Goal: Task Accomplishment & Management: Manage account settings

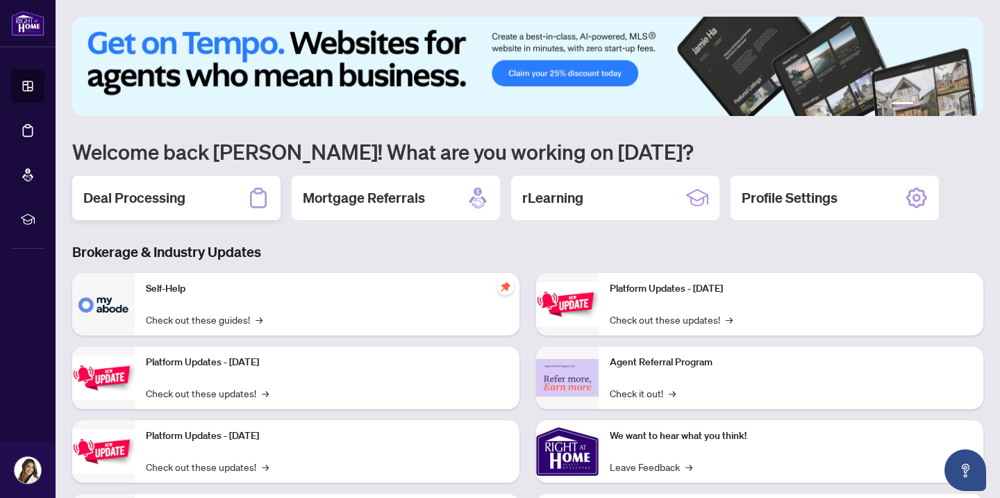
click at [208, 186] on div "Deal Processing" at bounding box center [176, 198] width 208 height 44
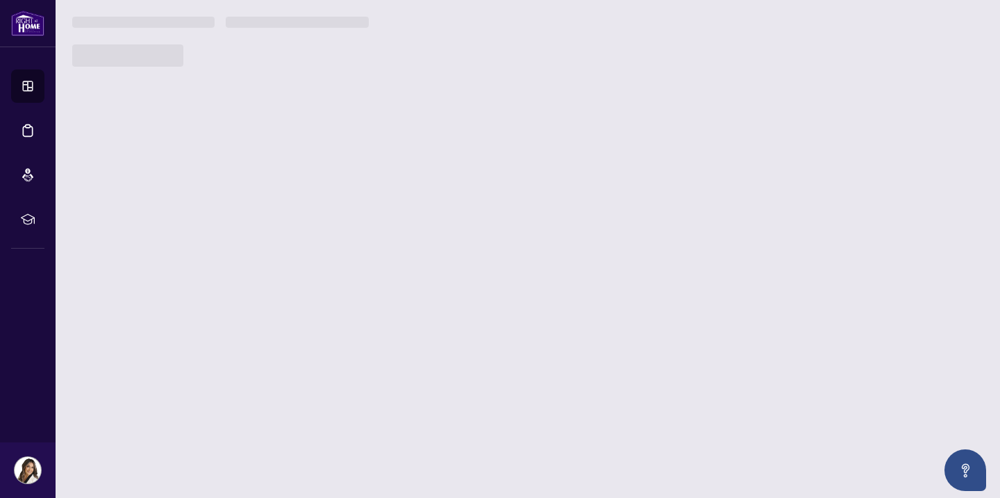
click at [208, 186] on main "1 2 3 4 5 6 Welcome back [PERSON_NAME]! What are you working on [DATE]? Deal Pr…" at bounding box center [528, 249] width 944 height 498
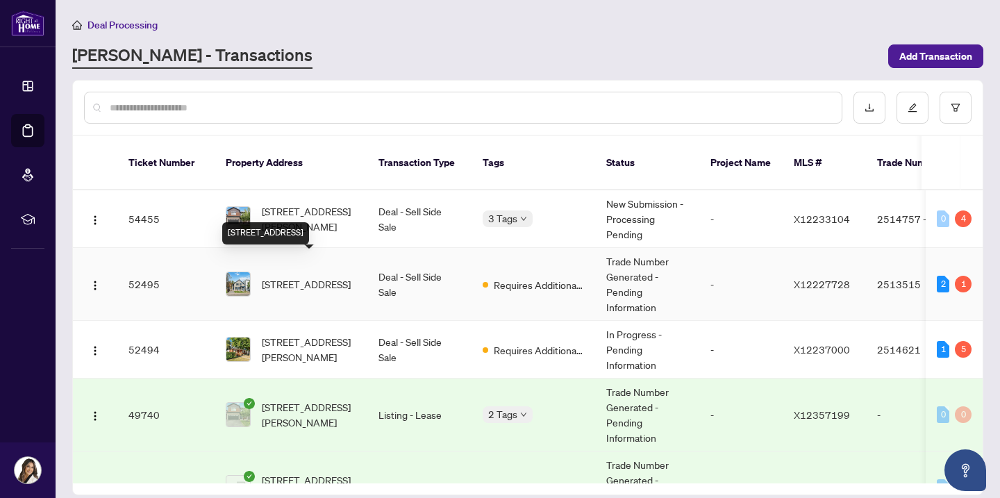
click at [339, 276] on span "[STREET_ADDRESS]" at bounding box center [306, 283] width 89 height 15
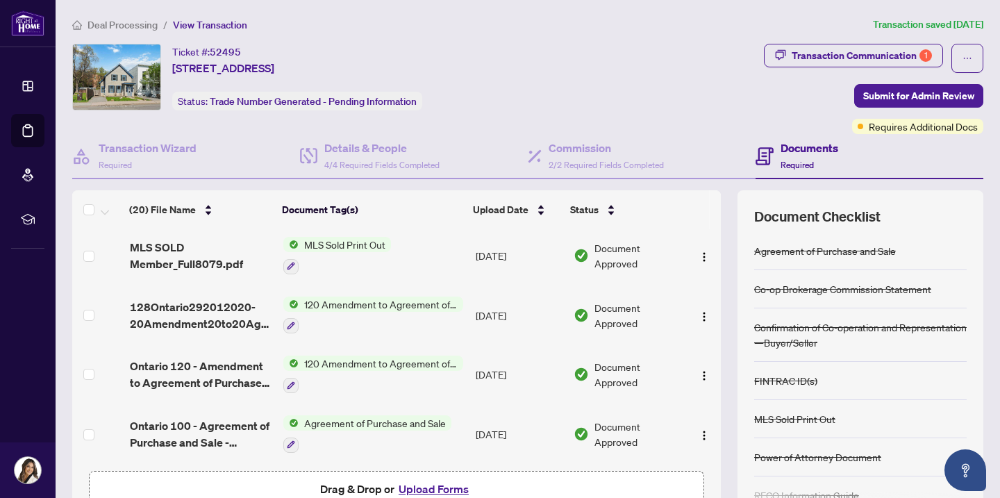
scroll to position [959, 0]
click at [381, 344] on td "120 Amendment to Agreement of Purchase and Sale" at bounding box center [374, 374] width 192 height 60
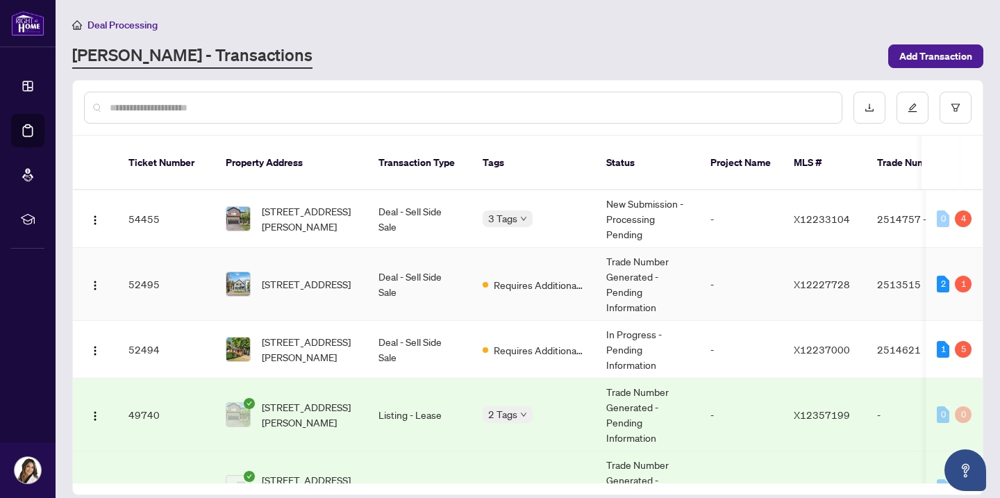
click at [406, 266] on td "Deal - Sell Side Sale" at bounding box center [419, 284] width 104 height 73
click at [306, 334] on span "[STREET_ADDRESS][PERSON_NAME]" at bounding box center [309, 349] width 94 height 31
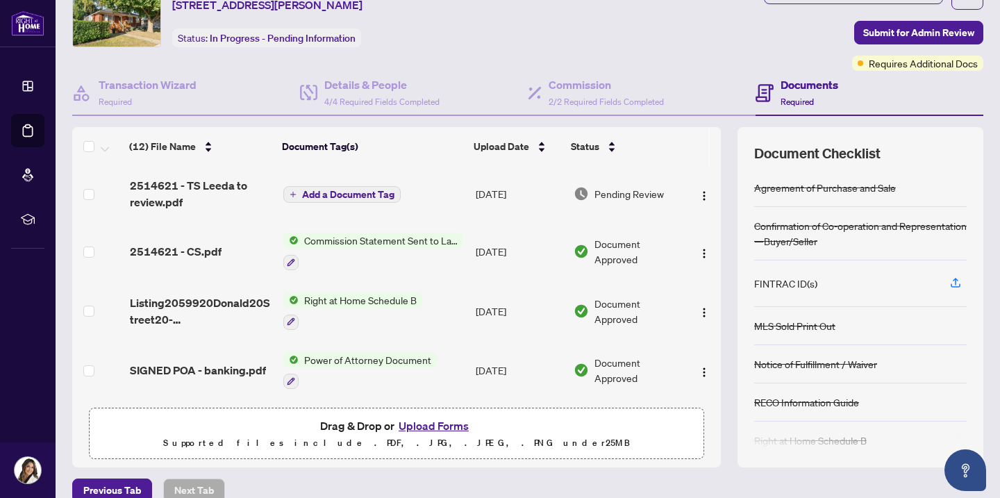
click at [426, 426] on button "Upload Forms" at bounding box center [433, 426] width 78 height 18
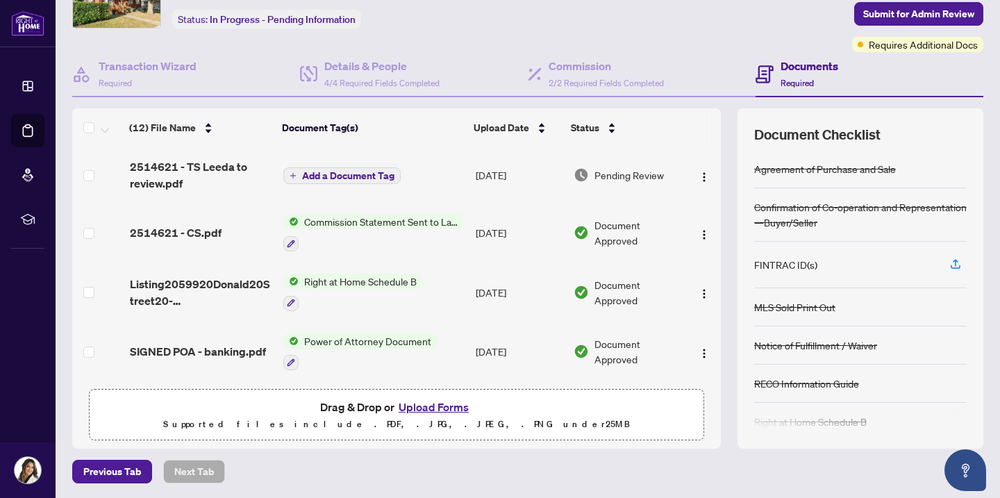
click at [453, 406] on button "Upload Forms" at bounding box center [433, 407] width 78 height 18
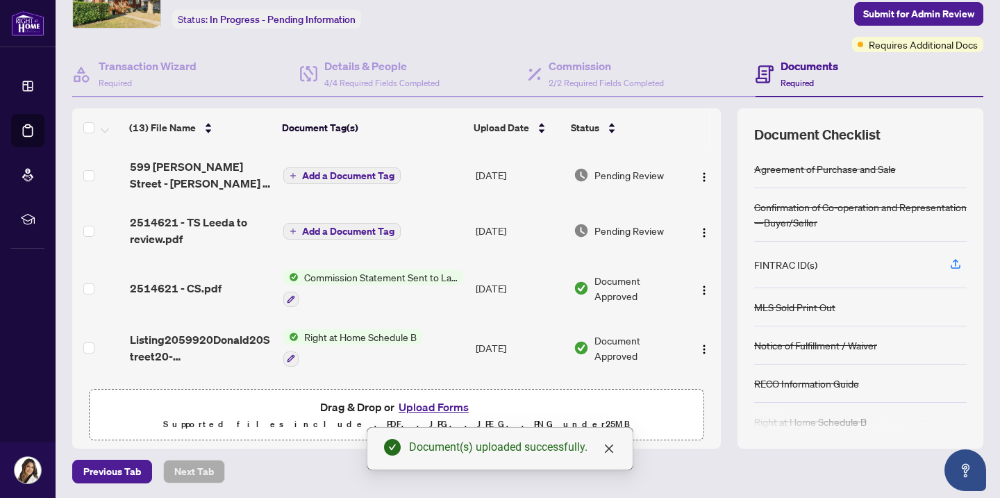
click at [353, 178] on span "Add a Document Tag" at bounding box center [348, 176] width 92 height 10
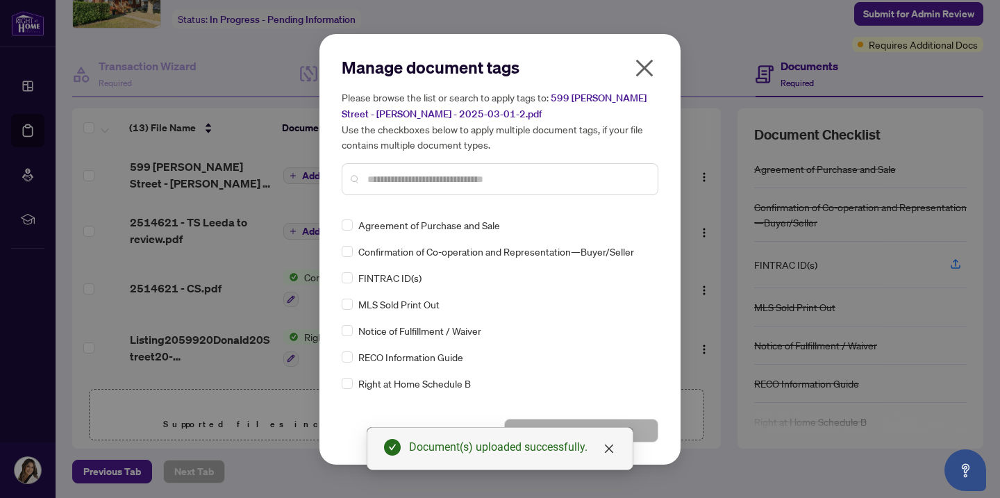
click at [382, 208] on div "Manage document tags Please browse the list or search to apply tags to: [STREET…" at bounding box center [500, 249] width 317 height 386
click at [405, 188] on div at bounding box center [500, 179] width 317 height 32
click at [417, 178] on input "text" at bounding box center [506, 179] width 279 height 15
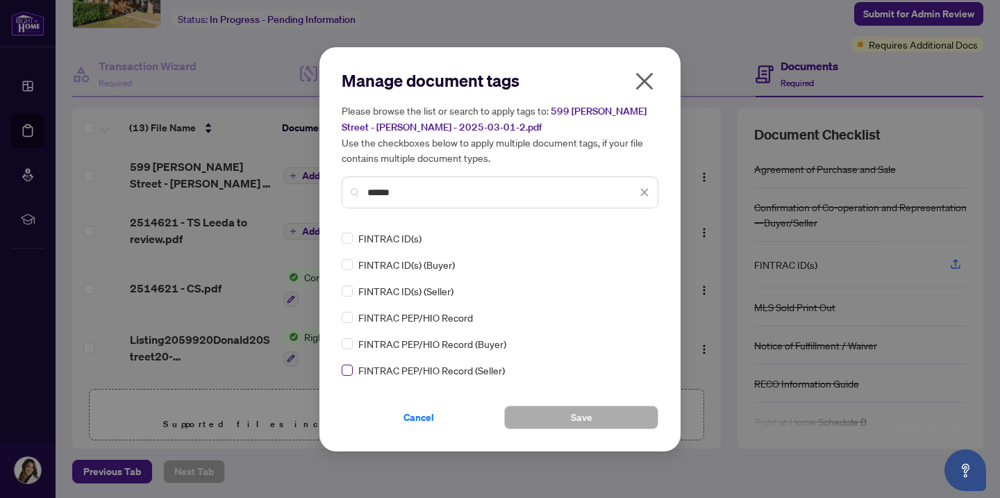
type input "******"
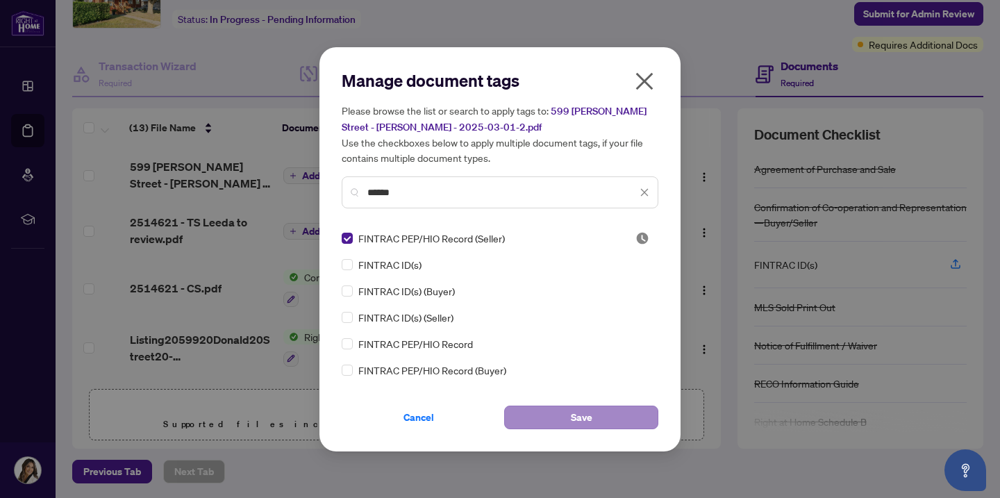
click at [567, 417] on button "Save" at bounding box center [581, 418] width 154 height 24
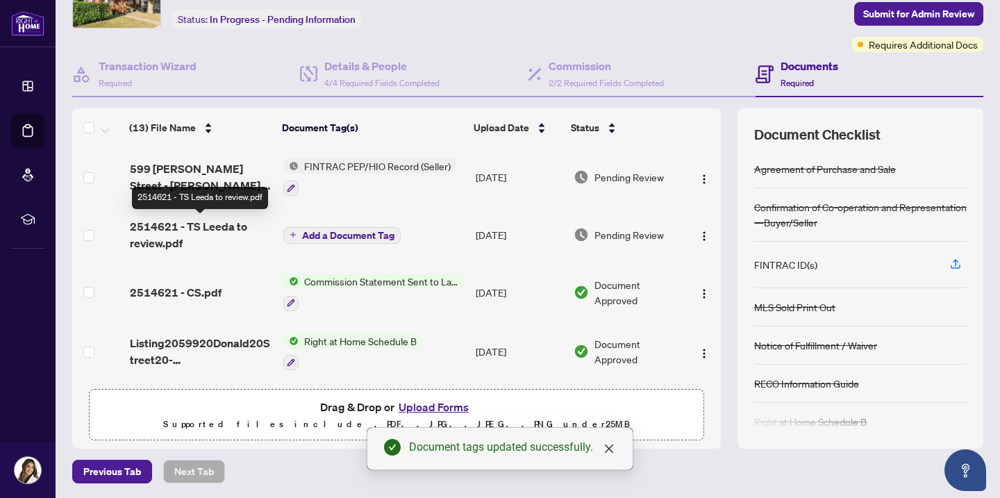
click at [163, 224] on span "2514621 - TS Leeda to review.pdf" at bounding box center [201, 234] width 143 height 33
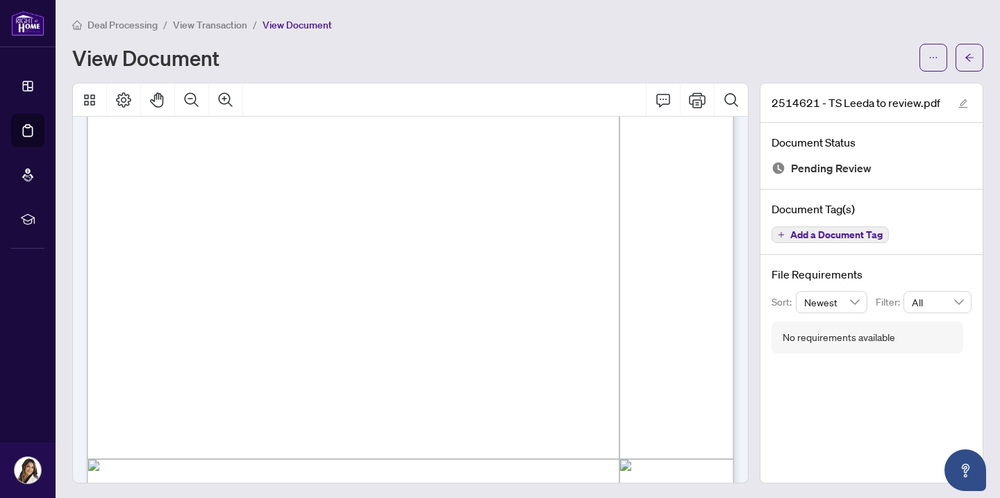
scroll to position [191, 0]
click at [963, 102] on icon "edit" at bounding box center [963, 104] width 10 height 10
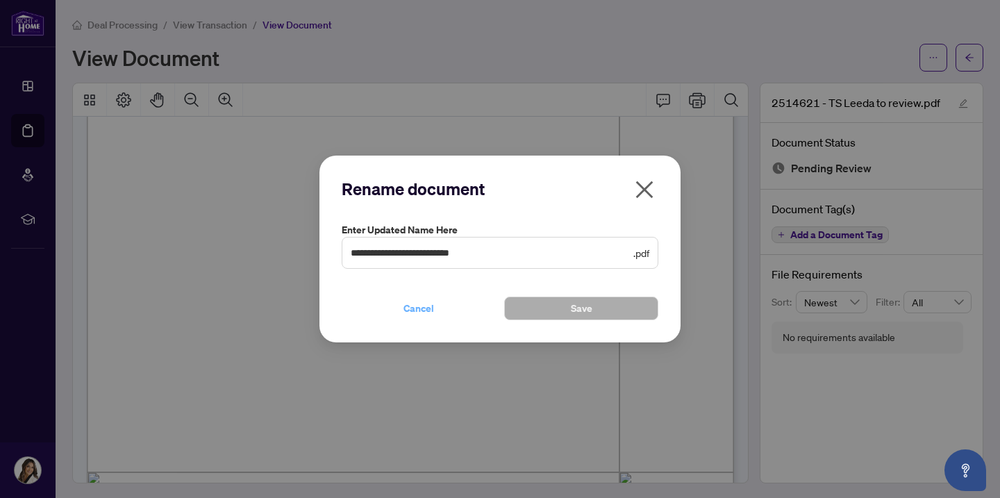
click at [409, 306] on span "Cancel" at bounding box center [418, 308] width 31 height 22
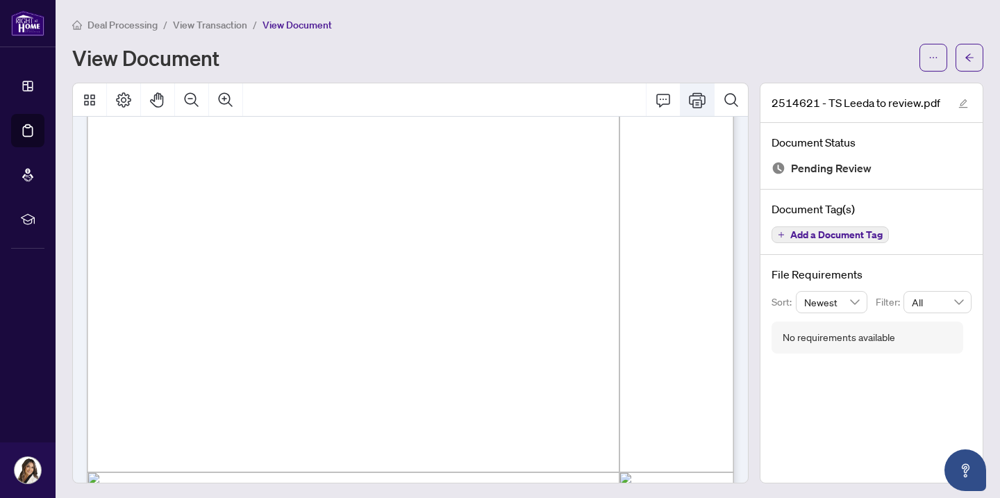
click at [704, 101] on icon "Print" at bounding box center [697, 100] width 17 height 17
click at [160, 108] on button "Pan Mode" at bounding box center [157, 99] width 33 height 33
click at [930, 59] on icon "ellipsis" at bounding box center [934, 58] width 10 height 10
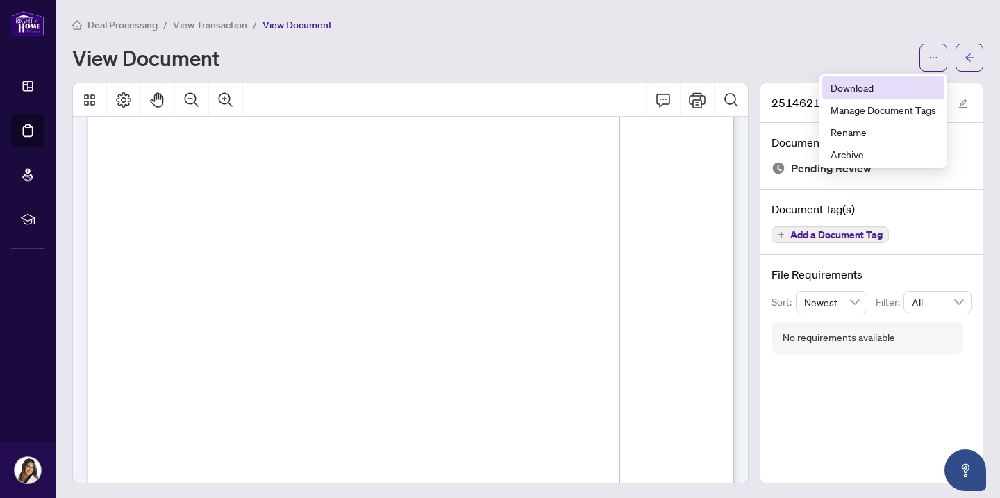
click at [855, 88] on span "Download" at bounding box center [884, 87] width 106 height 15
click at [968, 55] on icon "arrow-left" at bounding box center [970, 58] width 10 height 10
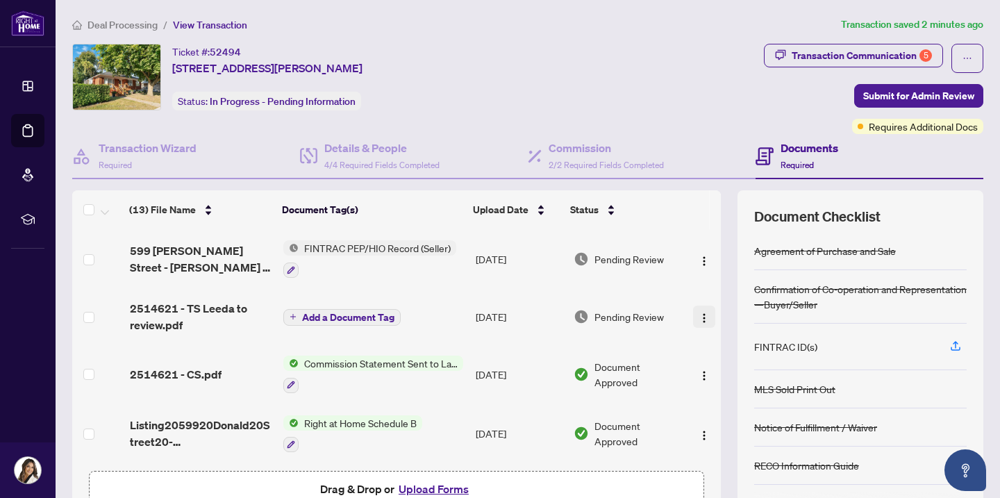
click at [699, 316] on img "button" at bounding box center [704, 318] width 11 height 11
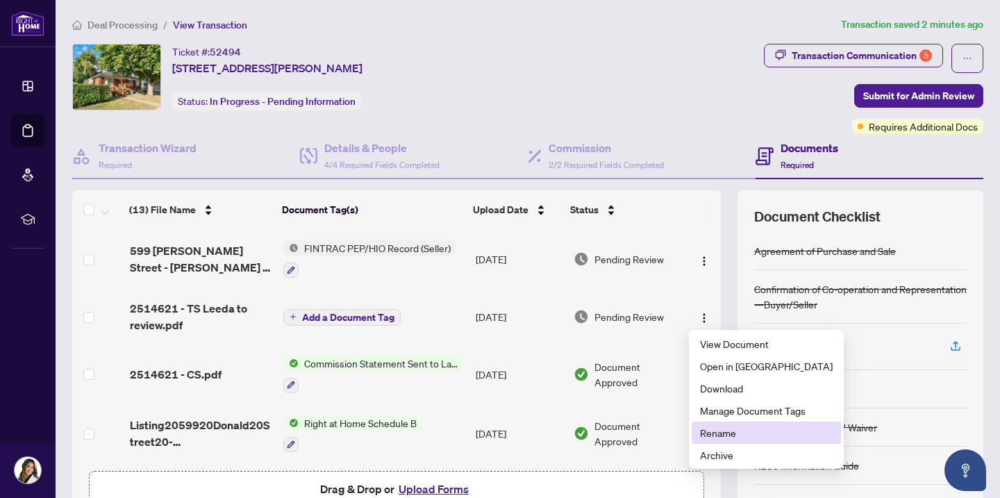
click at [713, 426] on span "Rename" at bounding box center [766, 432] width 133 height 15
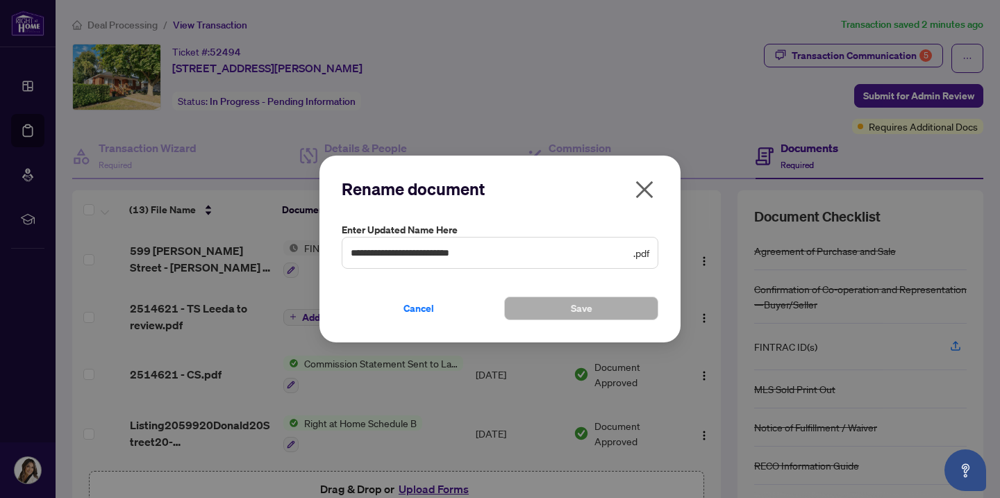
click at [645, 193] on icon "close" at bounding box center [644, 189] width 22 height 22
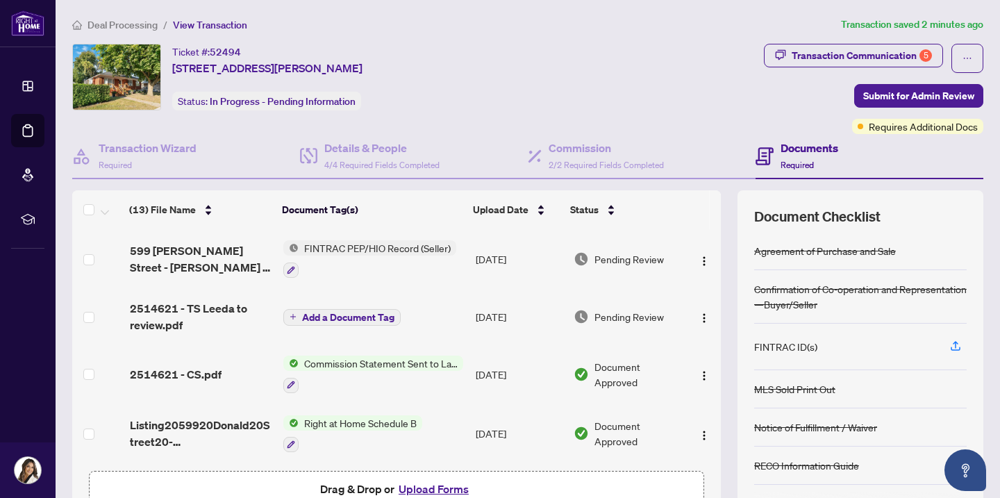
click at [435, 490] on button "Upload Forms" at bounding box center [433, 489] width 78 height 18
click at [417, 488] on button "Upload Forms" at bounding box center [433, 489] width 78 height 18
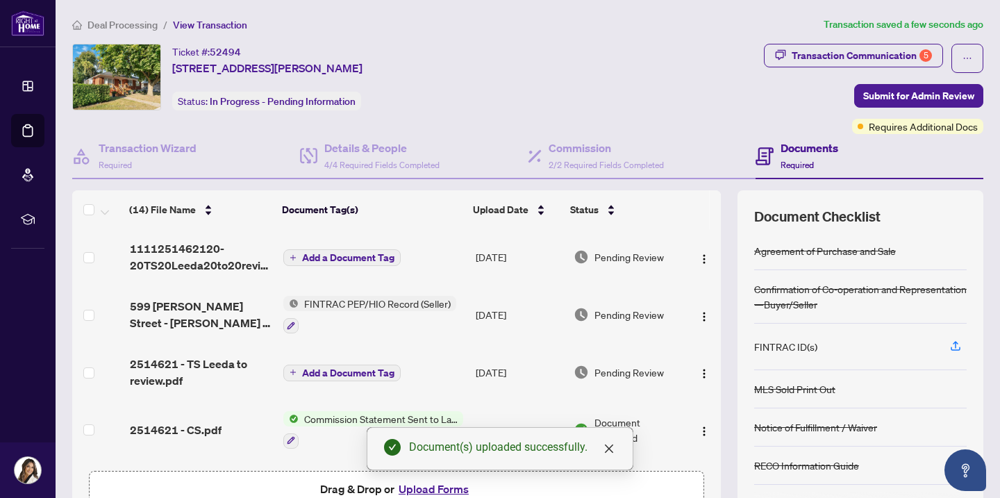
click at [328, 260] on span "Add a Document Tag" at bounding box center [348, 258] width 92 height 10
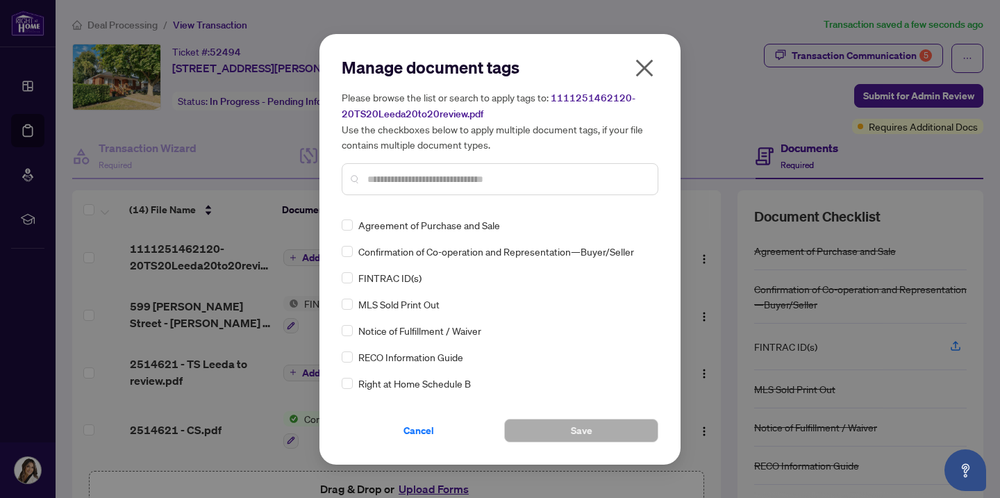
click at [398, 172] on input "text" at bounding box center [506, 179] width 279 height 15
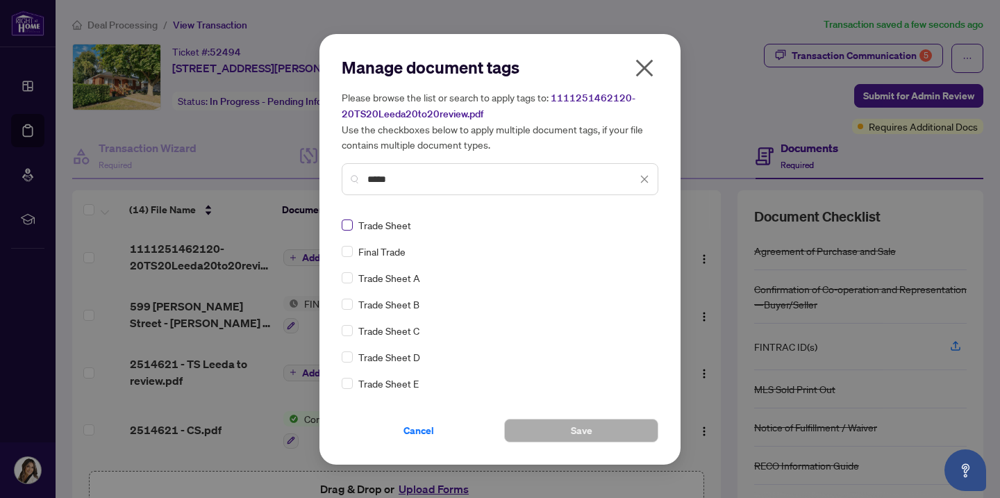
type input "*****"
click at [553, 422] on button "Save" at bounding box center [581, 431] width 154 height 24
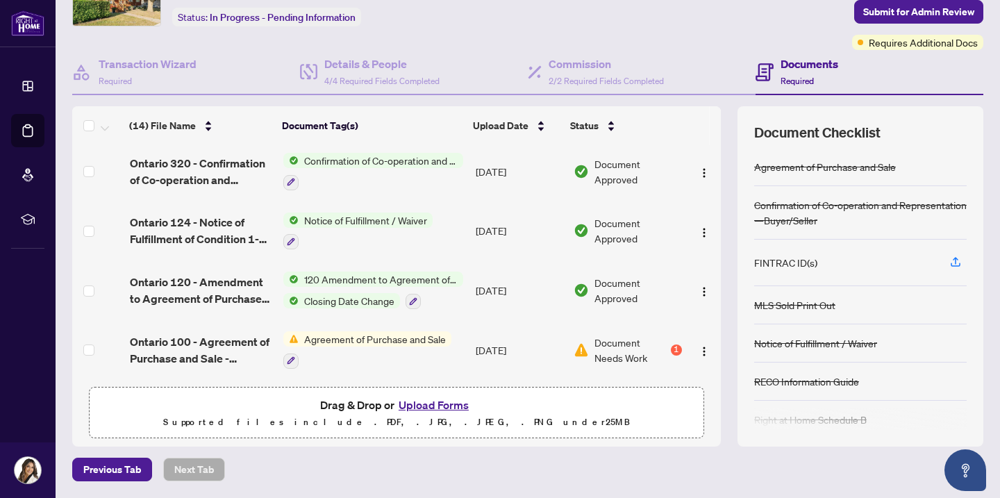
scroll to position [83, 0]
click at [671, 345] on div "1" at bounding box center [676, 350] width 11 height 11
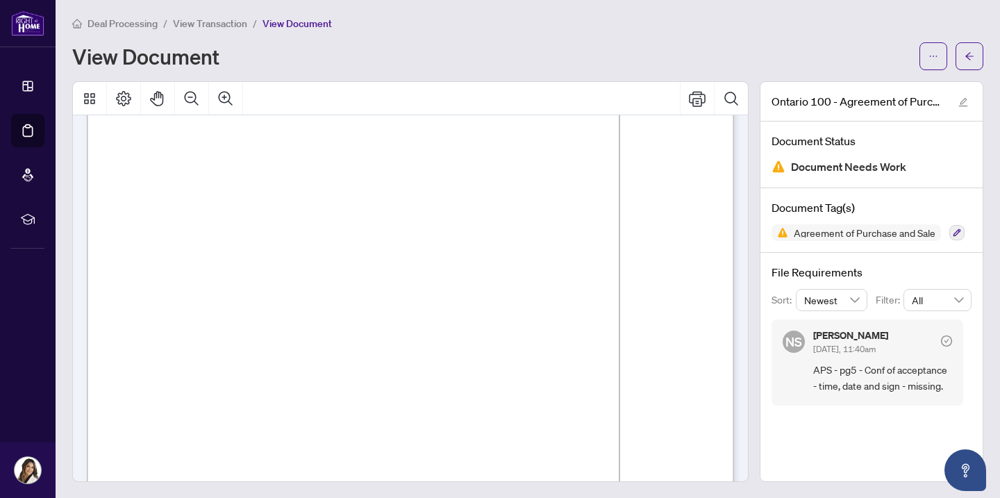
scroll to position [3520, 0]
click at [963, 56] on button "button" at bounding box center [970, 56] width 28 height 28
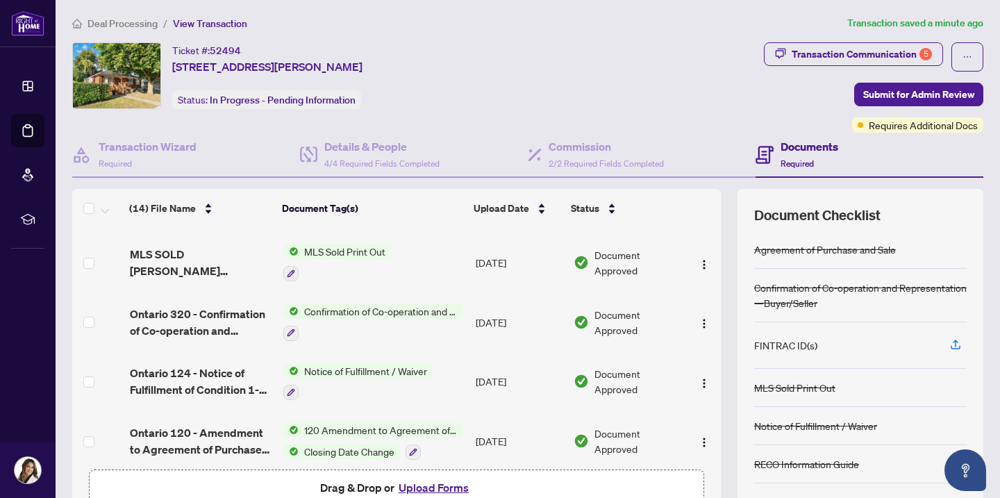
scroll to position [529, 0]
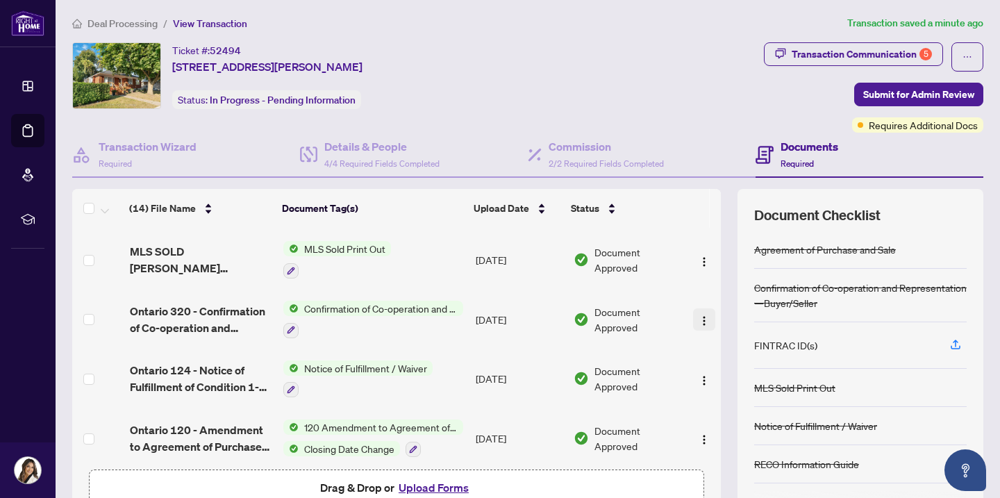
click at [699, 323] on img "button" at bounding box center [704, 320] width 11 height 11
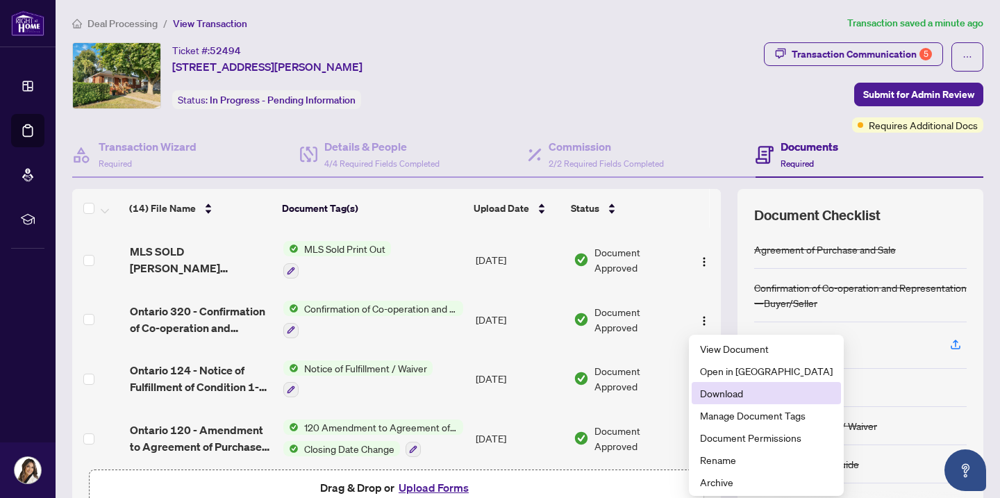
click at [706, 393] on span "Download" at bounding box center [766, 392] width 133 height 15
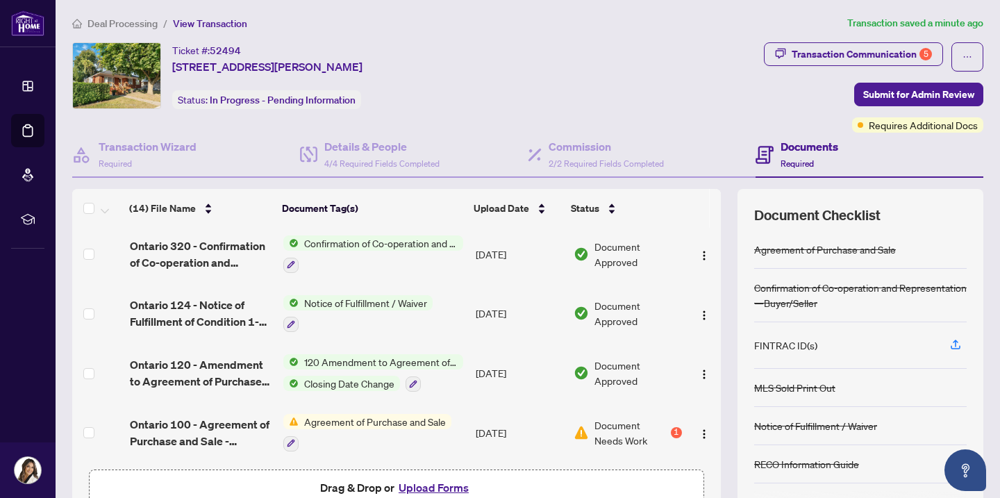
scroll to position [602, 0]
click at [671, 432] on div "1" at bounding box center [676, 432] width 11 height 11
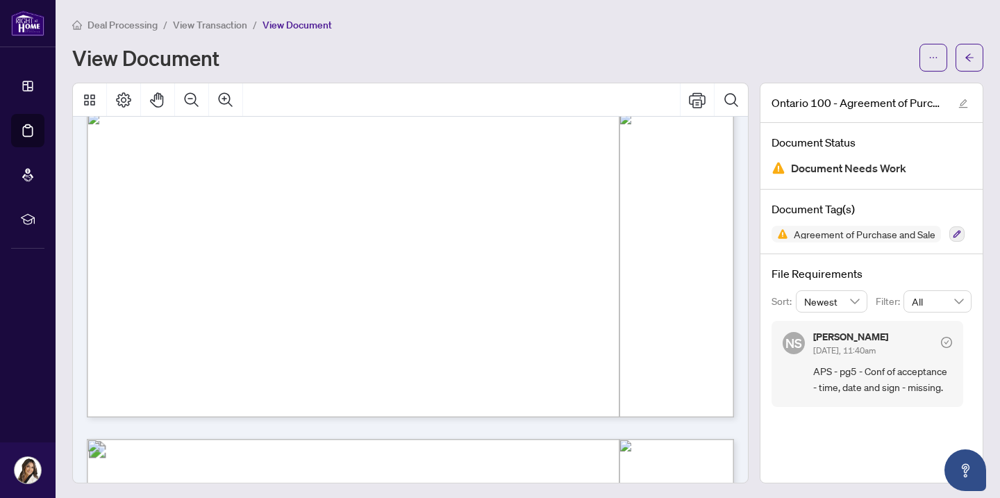
scroll to position [513, 0]
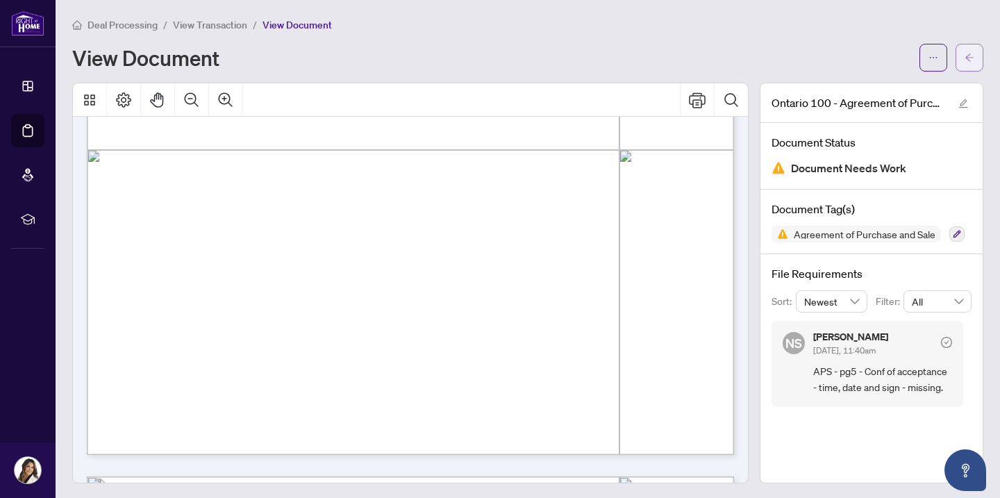
click at [971, 58] on icon "arrow-left" at bounding box center [969, 57] width 8 height 8
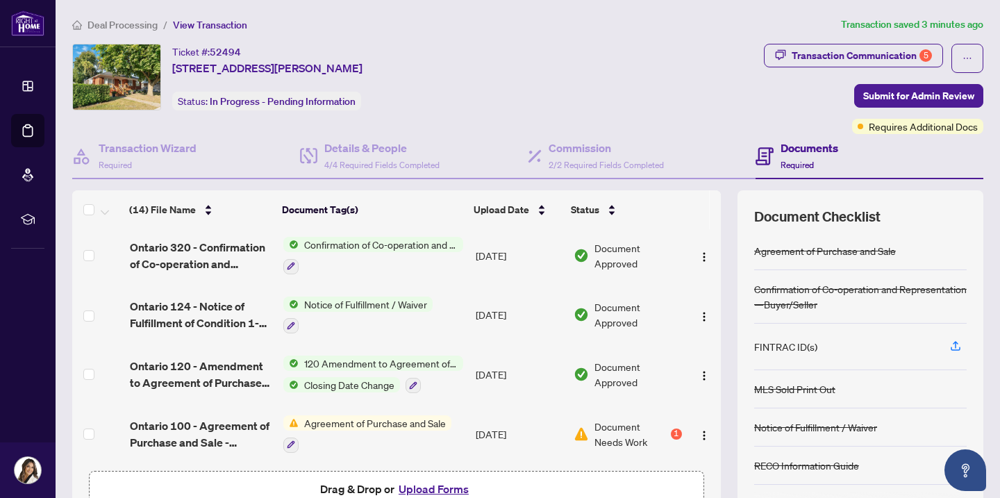
scroll to position [602, 0]
click at [703, 430] on img "button" at bounding box center [704, 435] width 11 height 11
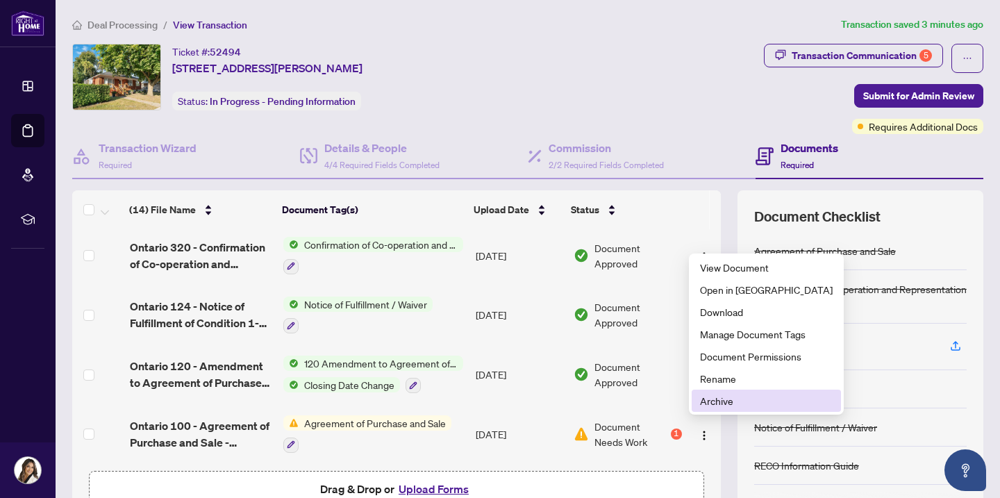
click at [715, 405] on span "Archive" at bounding box center [766, 400] width 133 height 15
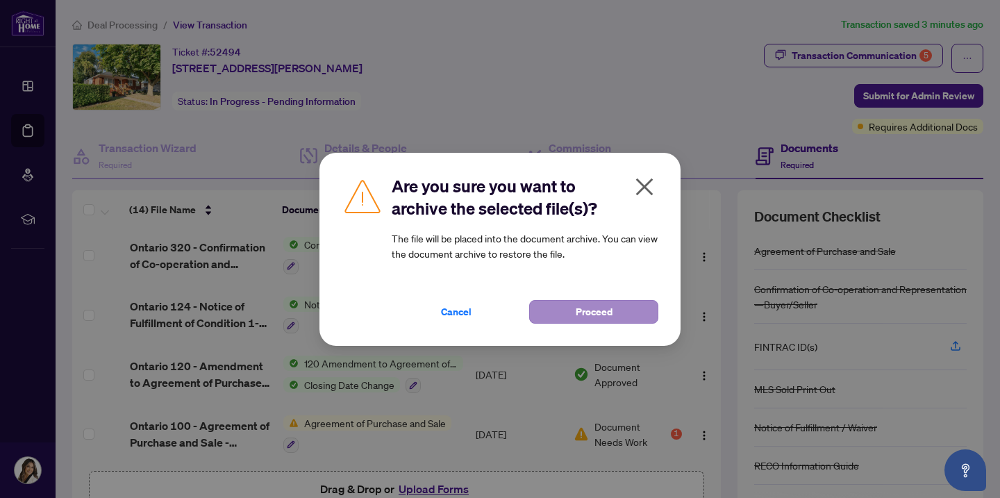
click at [594, 315] on span "Proceed" at bounding box center [594, 312] width 37 height 22
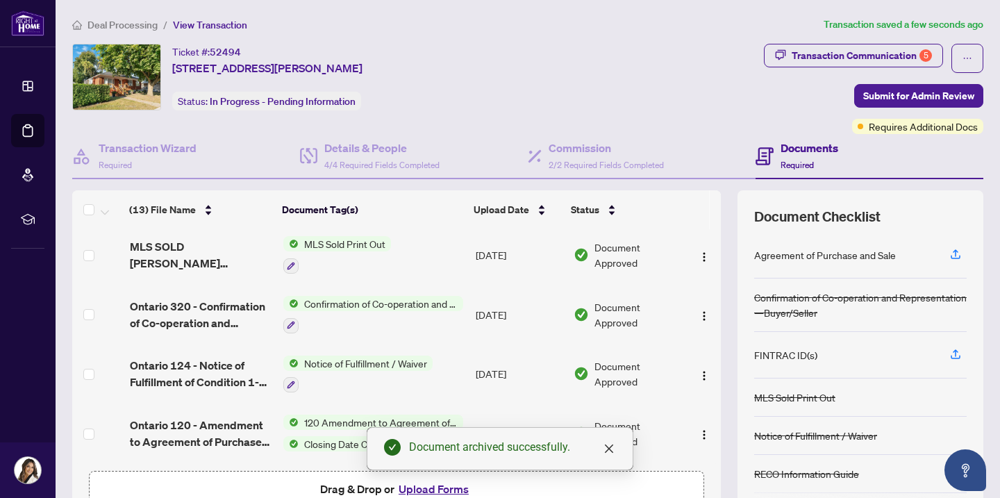
scroll to position [542, 0]
click at [955, 255] on icon "button" at bounding box center [955, 254] width 13 height 13
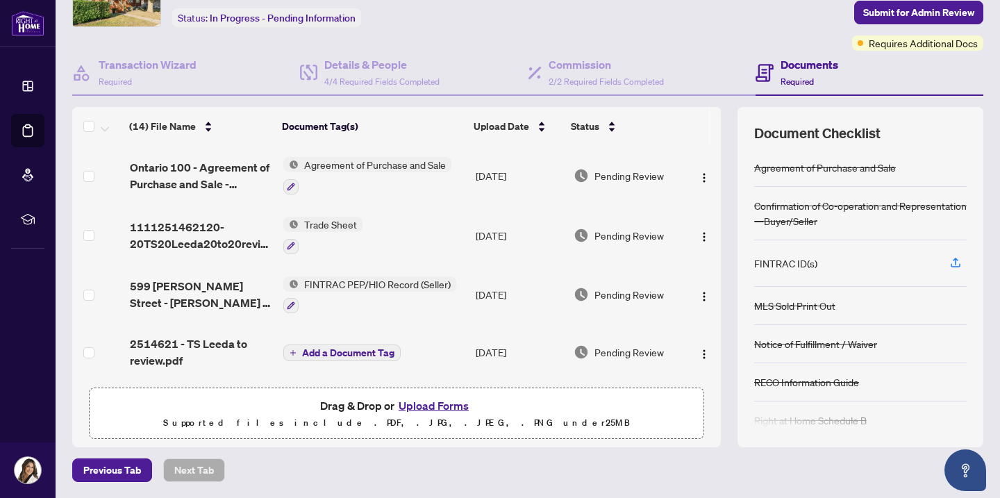
scroll to position [0, 0]
click at [197, 168] on span "Ontario 100 - Agreement of Purchase and Sale - Residential-5.pdf" at bounding box center [201, 175] width 143 height 33
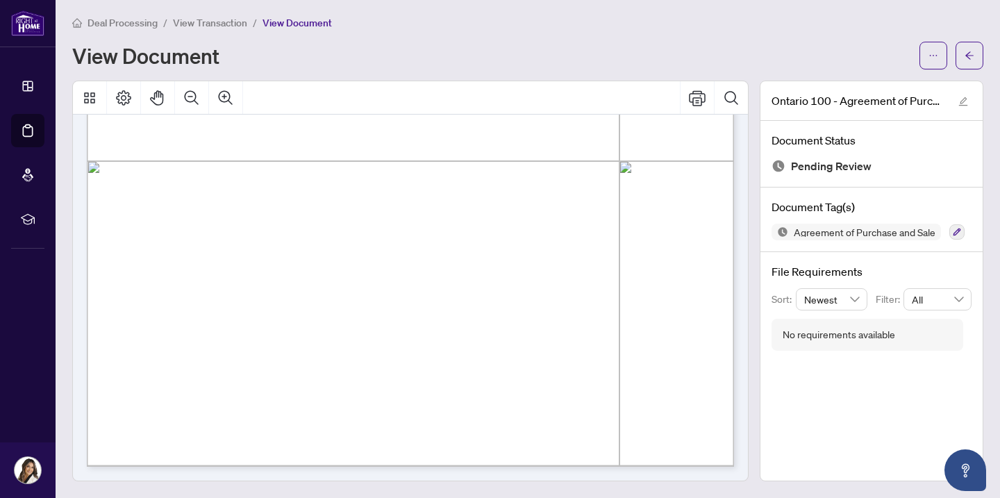
scroll to position [1, 0]
click at [974, 60] on icon "arrow-left" at bounding box center [970, 56] width 10 height 10
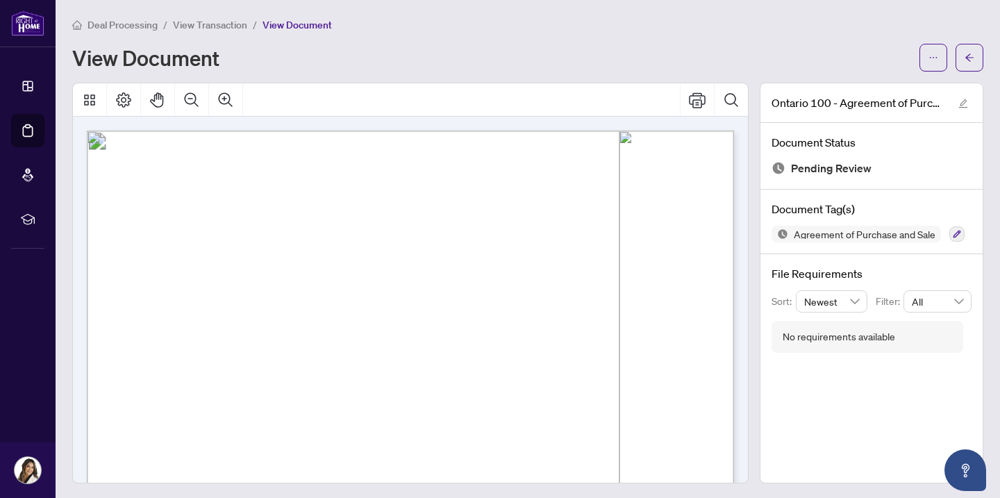
click at [120, 21] on span "Deal Processing" at bounding box center [123, 25] width 70 height 13
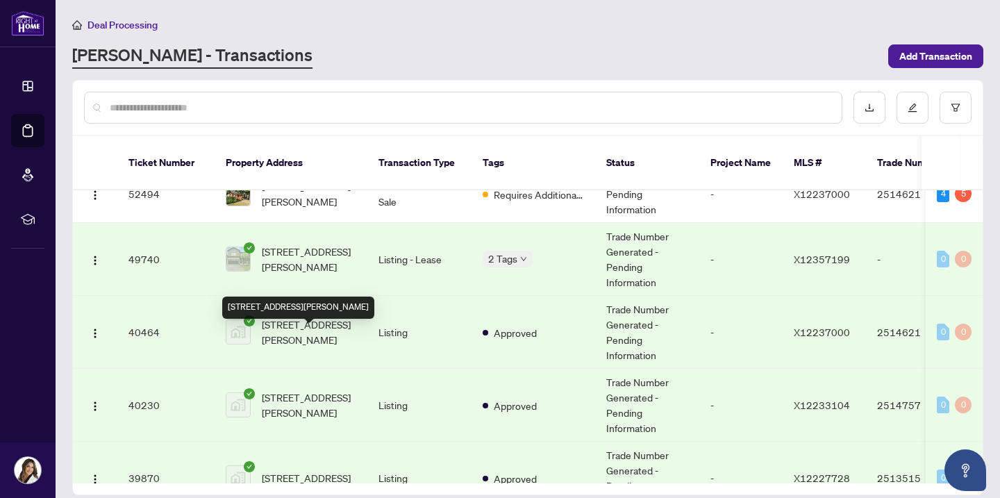
scroll to position [147, 0]
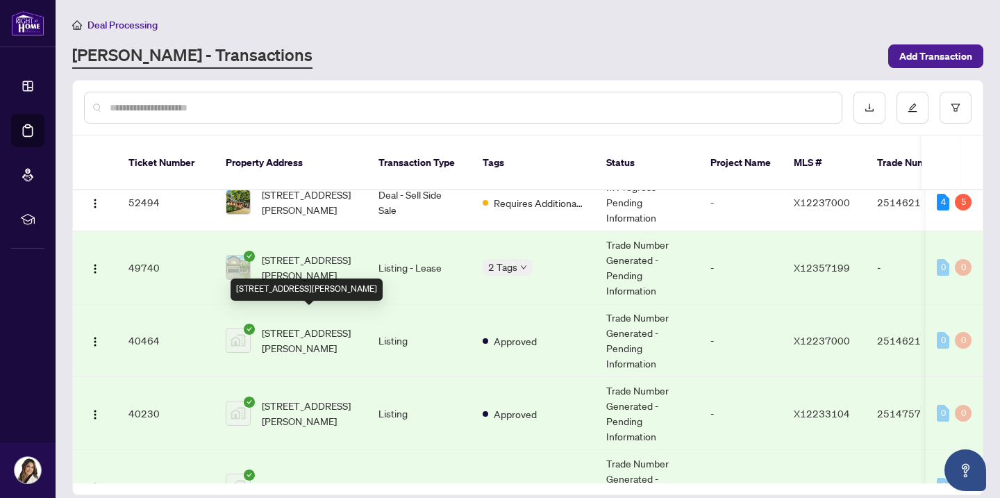
click at [288, 325] on span "[STREET_ADDRESS][PERSON_NAME]" at bounding box center [309, 340] width 94 height 31
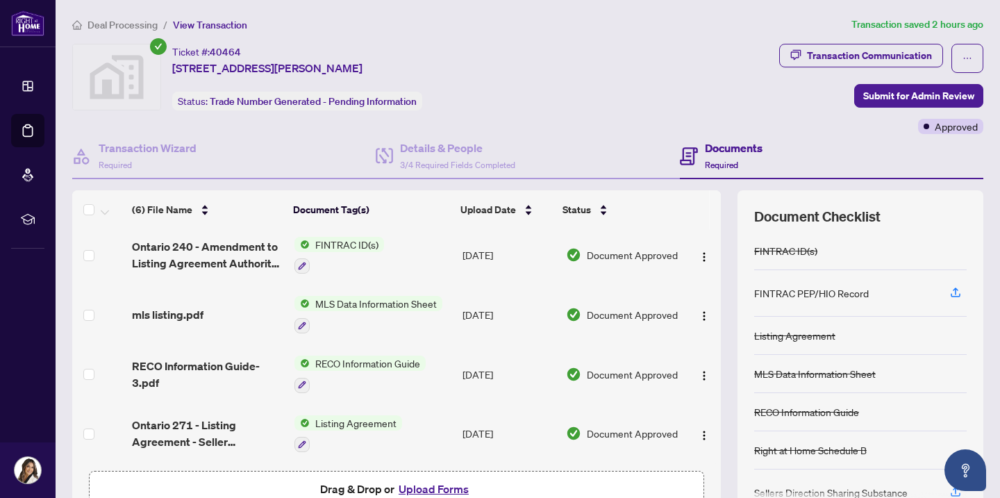
scroll to position [128, 0]
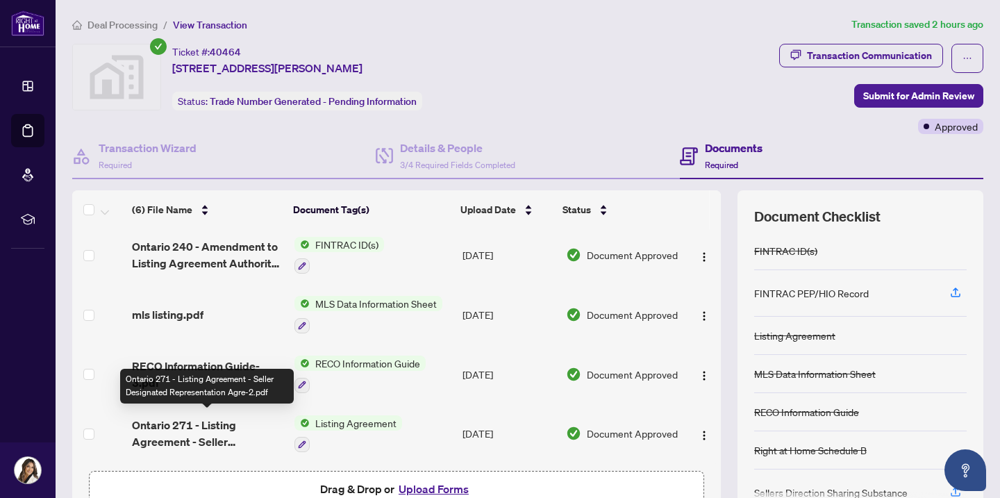
click at [199, 435] on span "Ontario 271 - Listing Agreement - Seller Designated Representation Agre-2.pdf" at bounding box center [207, 433] width 151 height 33
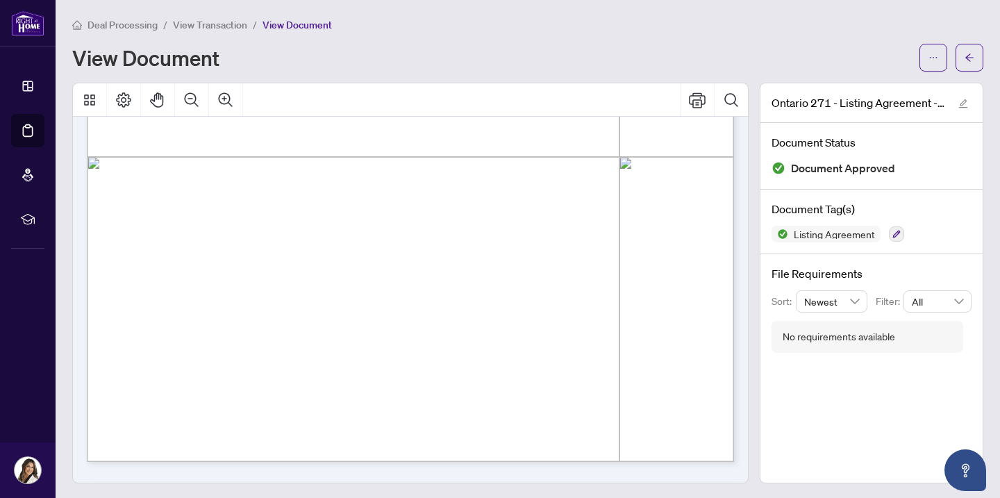
scroll to position [534, 0]
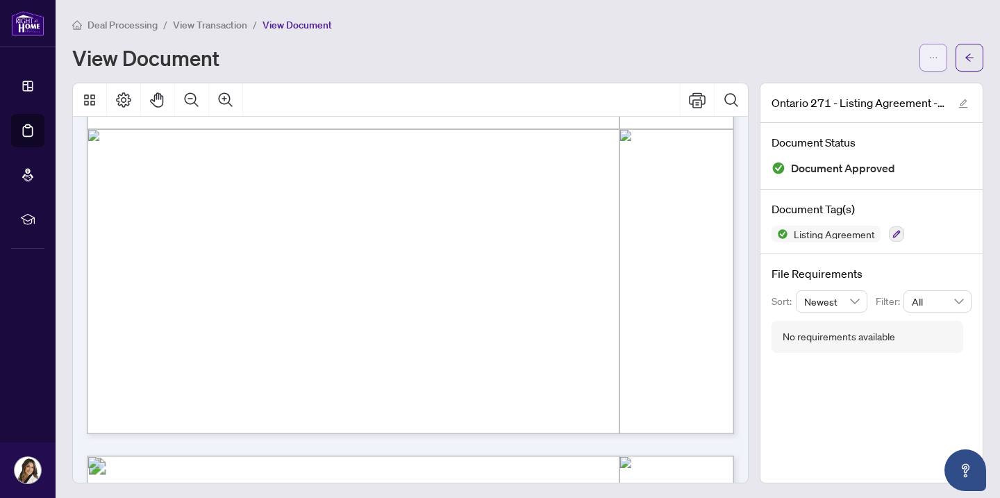
click at [931, 60] on icon "ellipsis" at bounding box center [934, 58] width 10 height 10
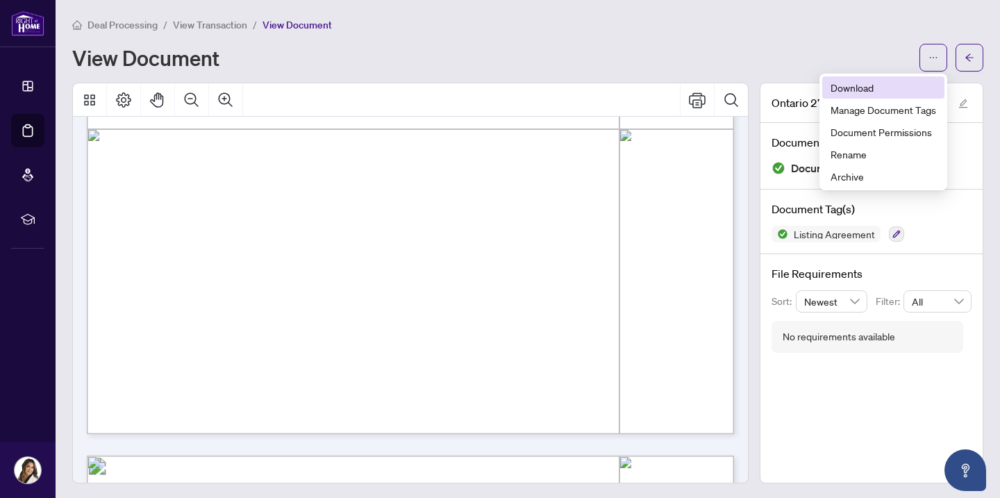
click at [865, 94] on span "Download" at bounding box center [884, 87] width 106 height 15
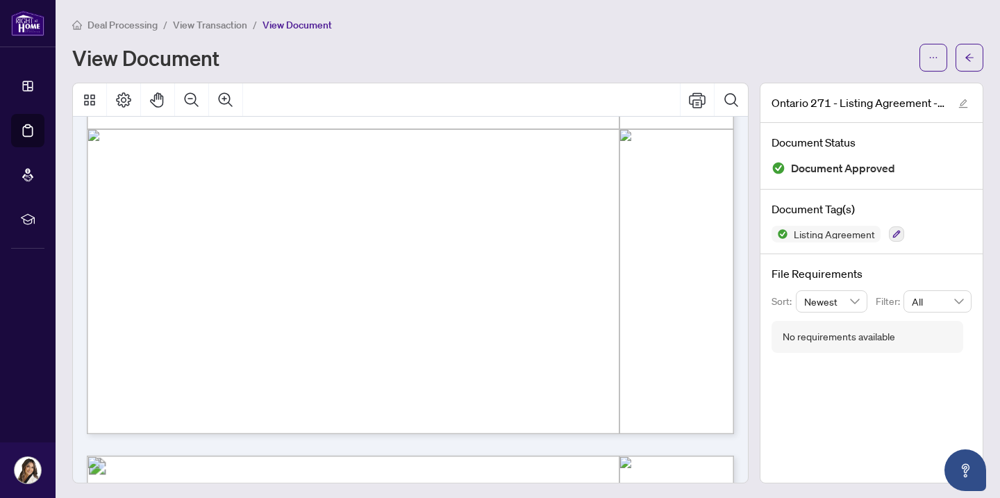
click at [402, 223] on div "Page 1" at bounding box center [579, 235] width 985 height 1276
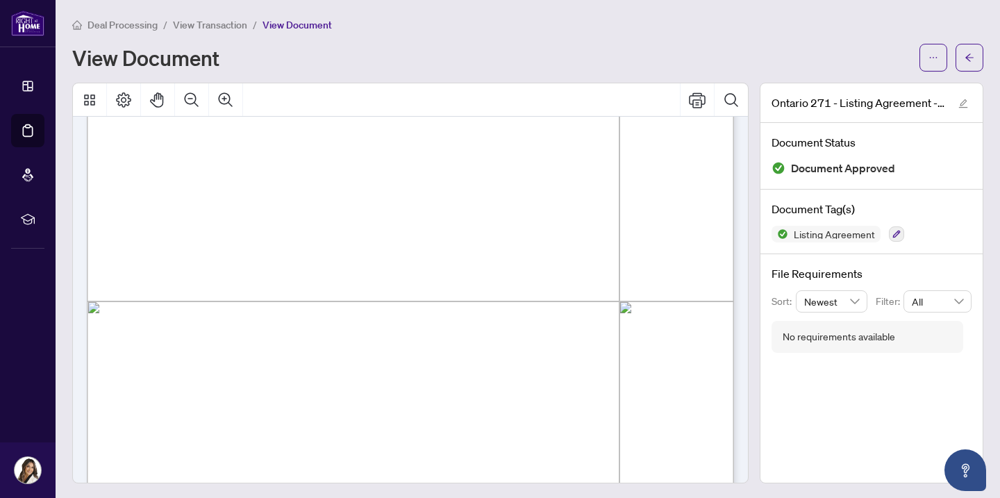
scroll to position [361, 0]
click at [971, 49] on span "button" at bounding box center [970, 58] width 10 height 22
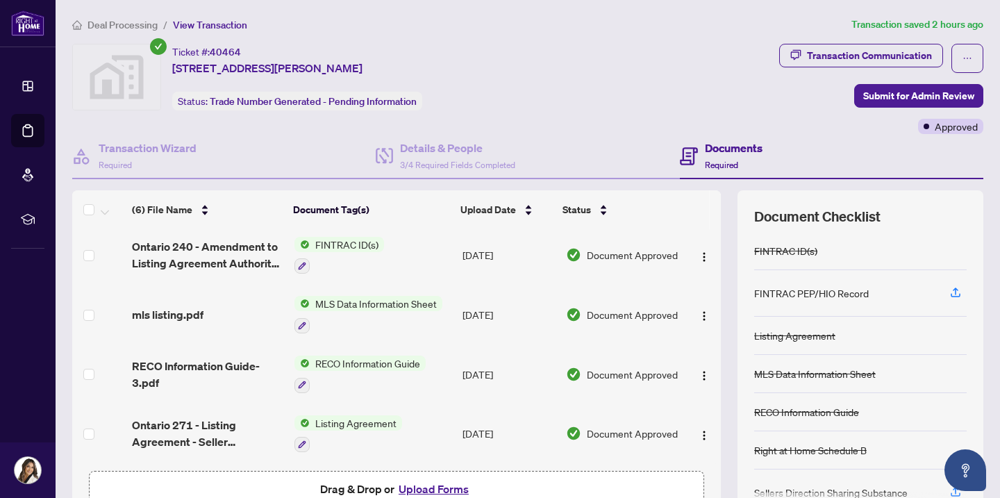
scroll to position [128, 0]
click at [699, 432] on img "button" at bounding box center [704, 435] width 11 height 11
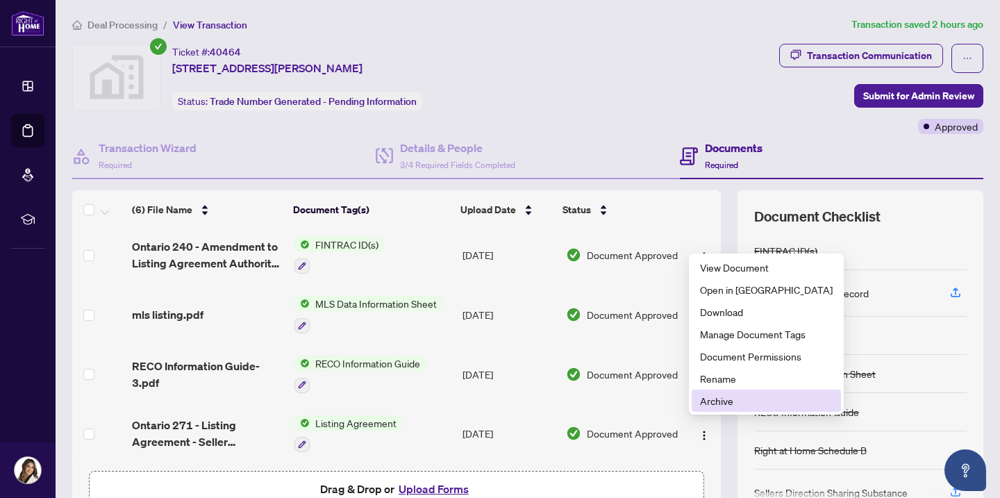
click at [713, 394] on span "Archive" at bounding box center [766, 400] width 133 height 15
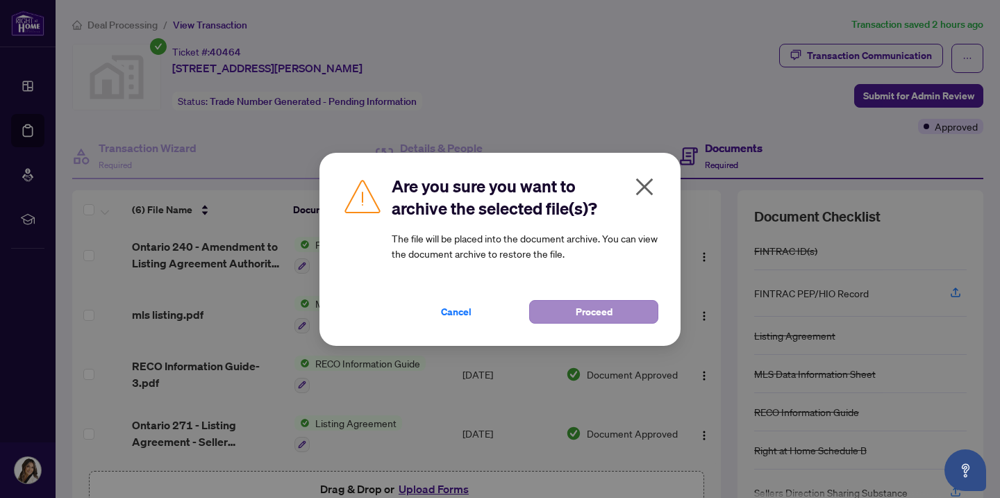
click at [555, 306] on button "Proceed" at bounding box center [593, 312] width 129 height 24
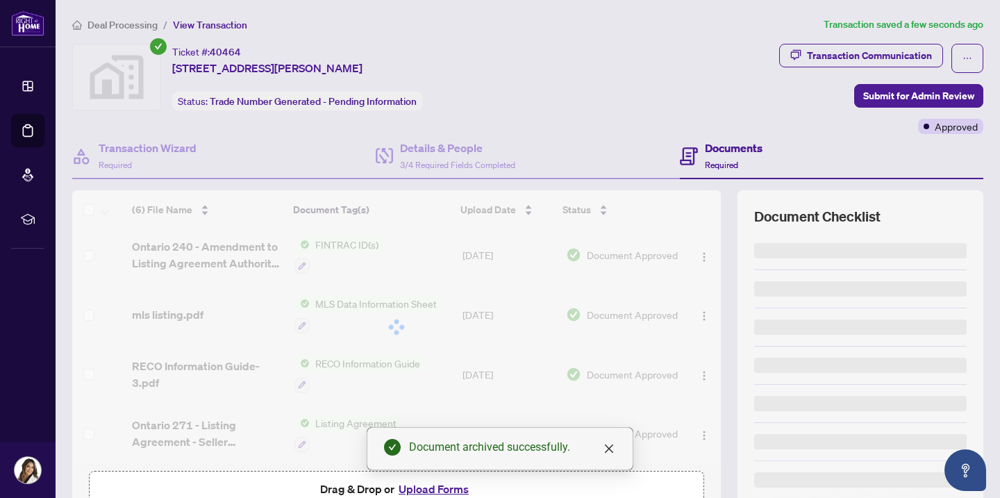
scroll to position [69, 0]
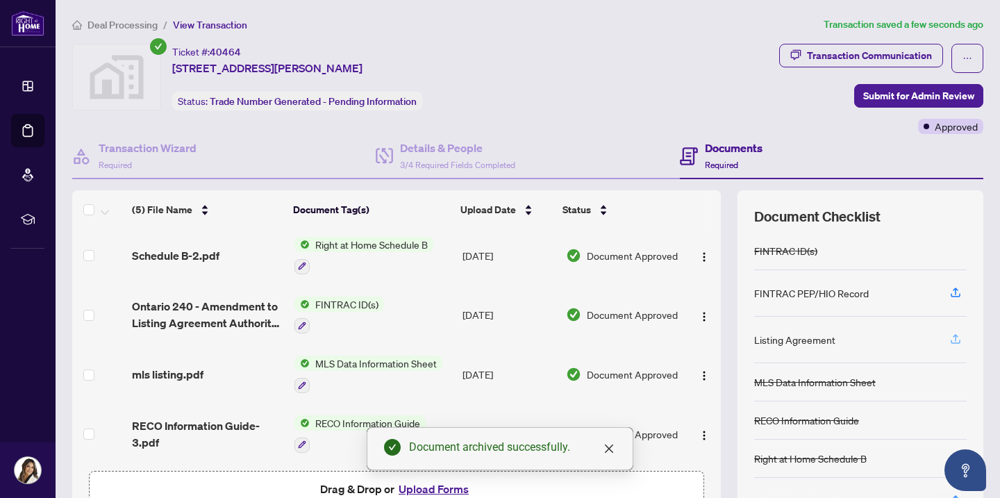
click at [956, 336] on icon "button" at bounding box center [956, 337] width 6 height 7
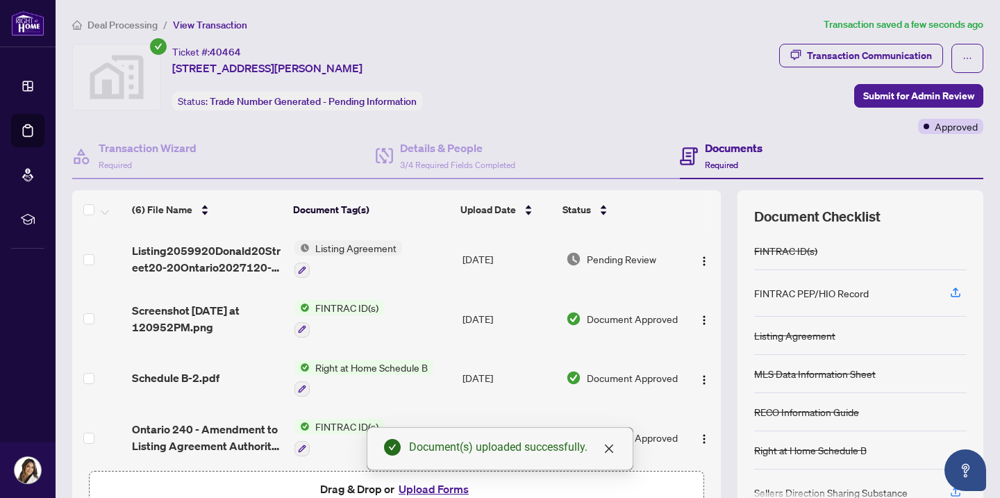
scroll to position [0, 0]
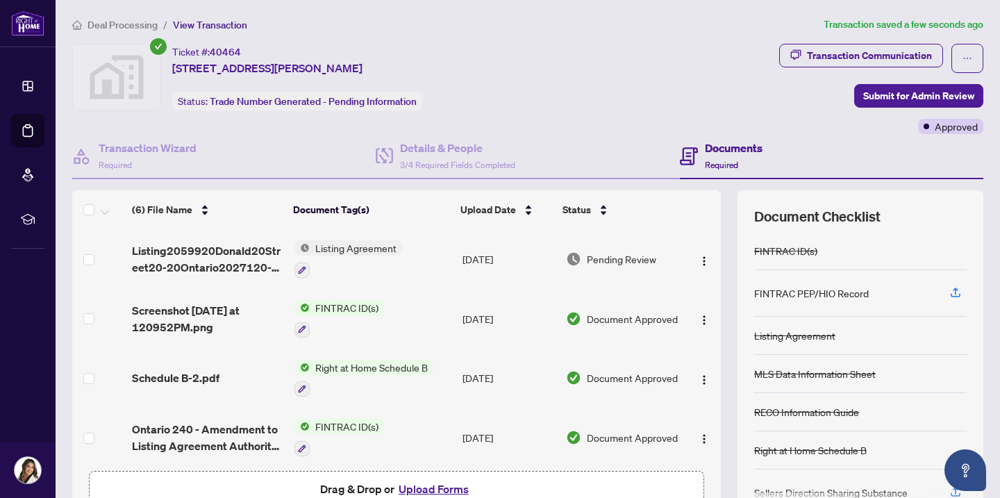
click at [117, 28] on span "Deal Processing" at bounding box center [123, 25] width 70 height 13
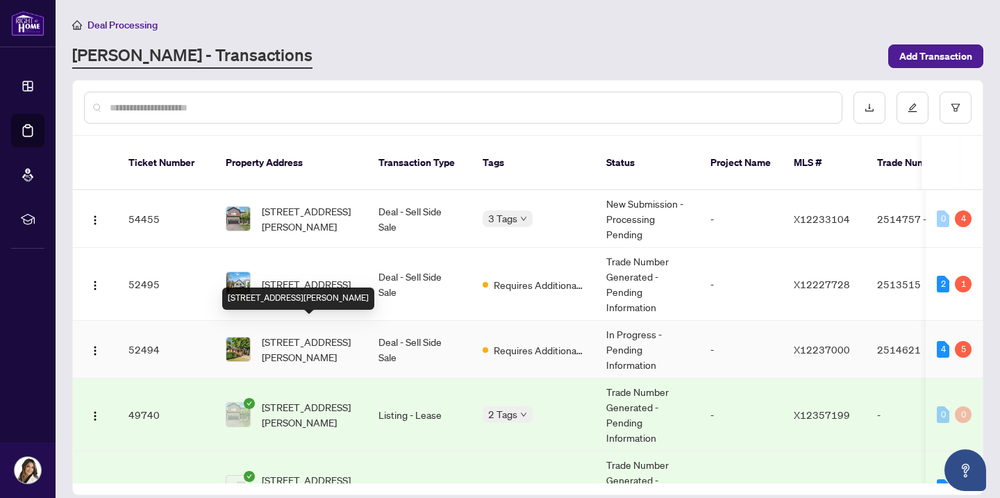
click at [303, 334] on span "[STREET_ADDRESS][PERSON_NAME]" at bounding box center [309, 349] width 94 height 31
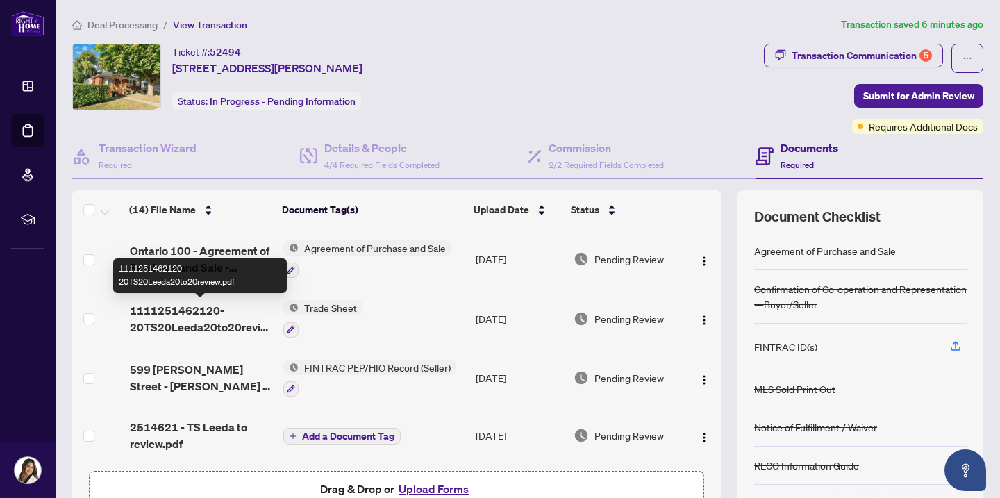
click at [201, 317] on span "1111251462120-20TS20Leeda20to20review.pdf" at bounding box center [201, 318] width 143 height 33
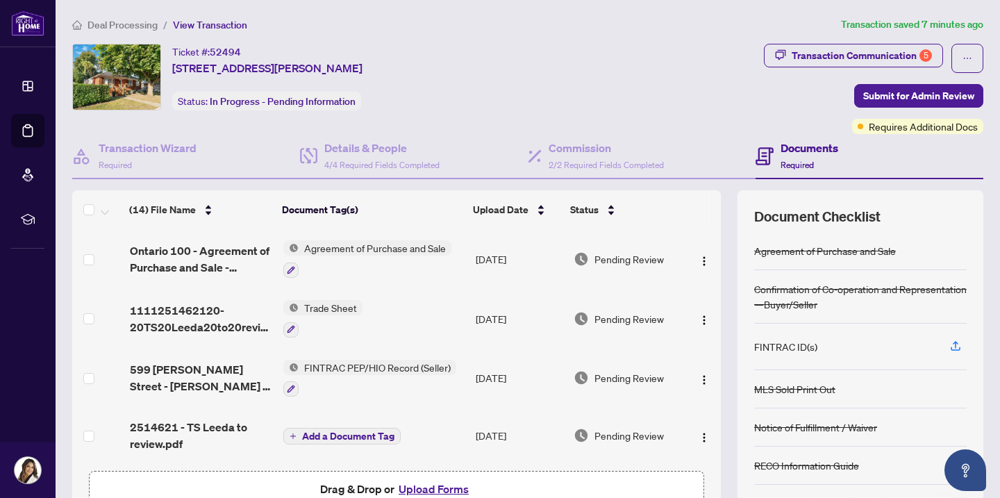
click at [124, 26] on span "Deal Processing" at bounding box center [123, 25] width 70 height 13
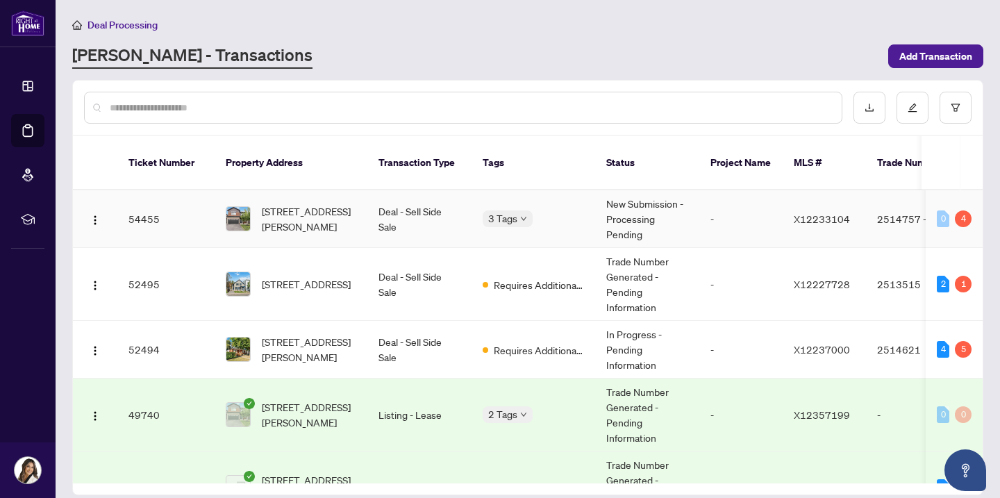
click at [289, 203] on span "[STREET_ADDRESS][PERSON_NAME]" at bounding box center [309, 218] width 94 height 31
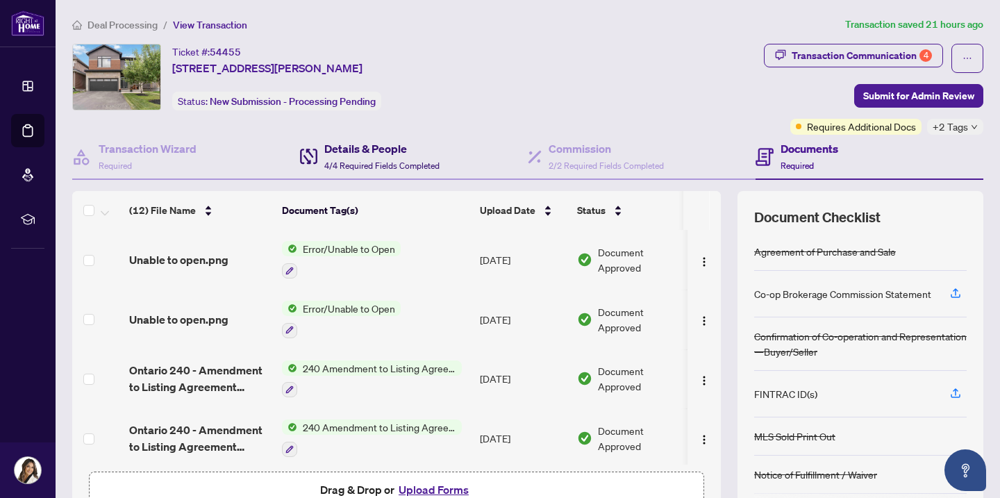
click at [358, 161] on span "4/4 Required Fields Completed" at bounding box center [381, 165] width 115 height 10
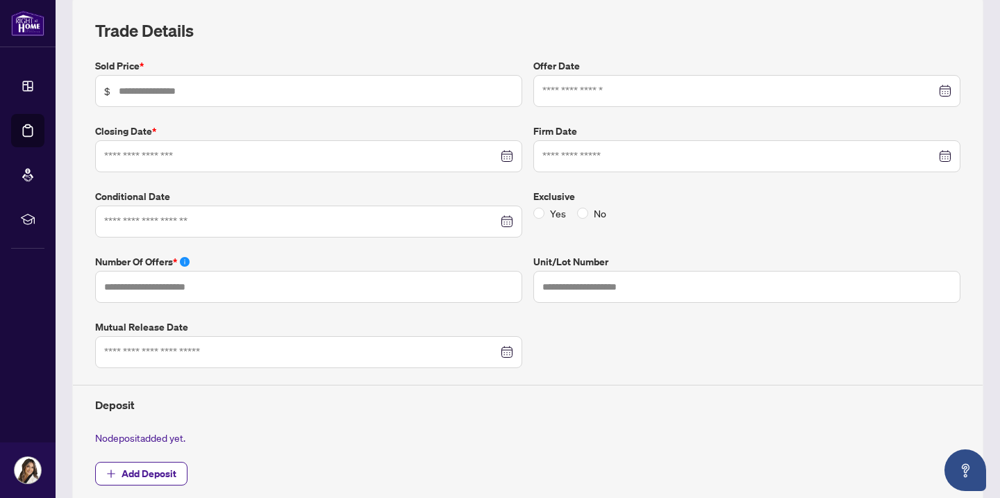
type input "*******"
type input "*"
type input "**********"
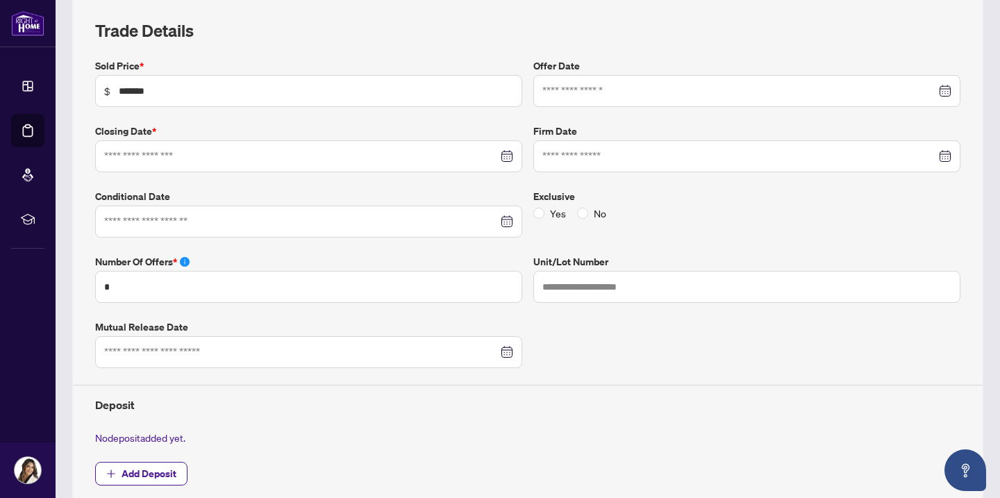
type input "**********"
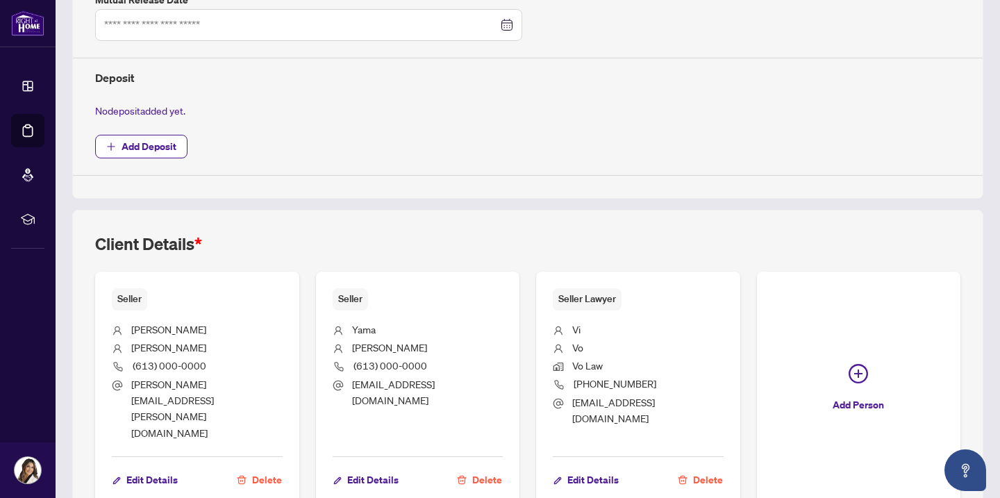
scroll to position [533, 0]
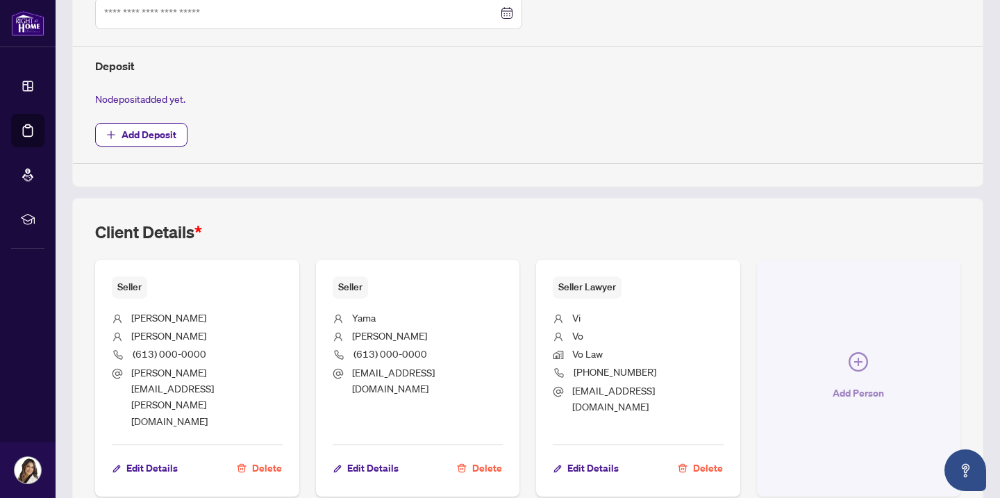
click at [869, 346] on button "Add Person" at bounding box center [859, 378] width 204 height 237
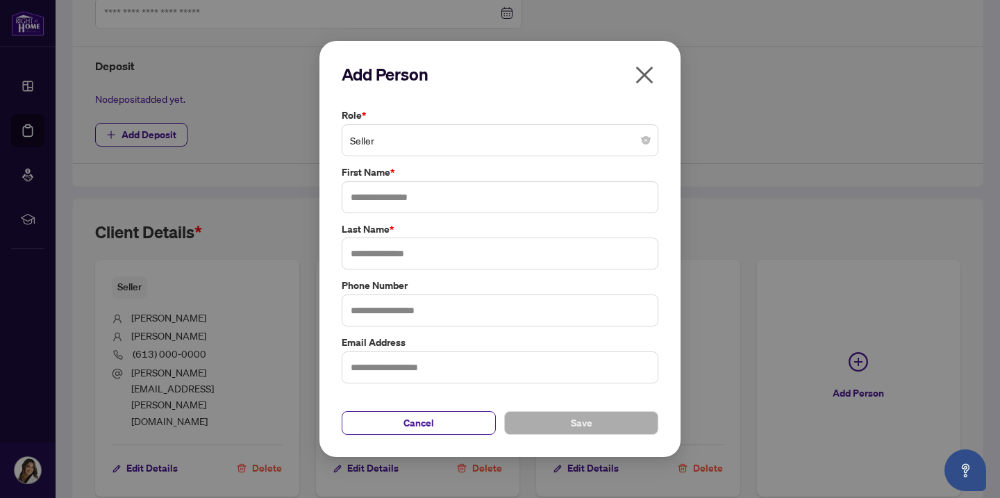
click at [390, 140] on span "Seller" at bounding box center [500, 140] width 300 height 26
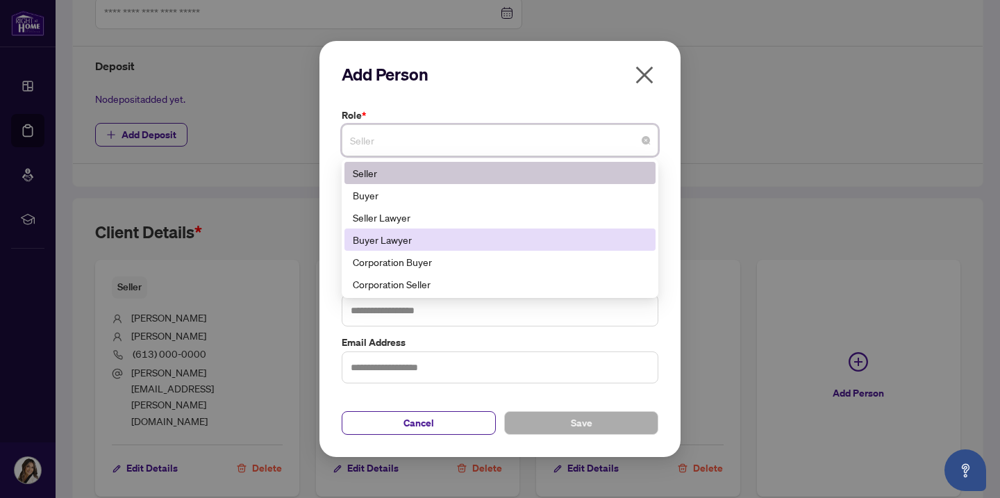
click at [381, 245] on div "Buyer Lawyer" at bounding box center [500, 239] width 294 height 15
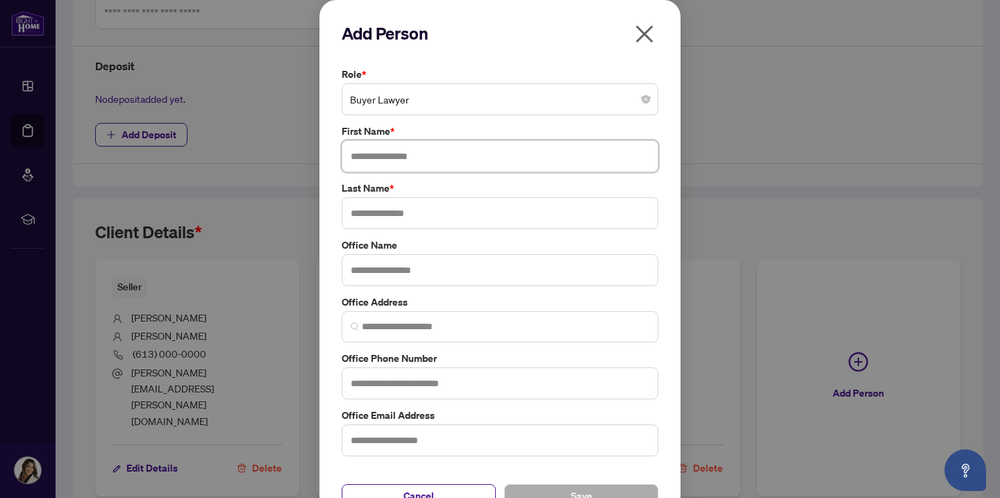
paste input "**********"
drag, startPoint x: 442, startPoint y: 158, endPoint x: 408, endPoint y: 156, distance: 34.8
click at [408, 156] on input "**********" at bounding box center [500, 156] width 317 height 32
drag, startPoint x: 553, startPoint y: 151, endPoint x: 413, endPoint y: 152, distance: 140.3
click at [413, 152] on input "**********" at bounding box center [500, 156] width 317 height 32
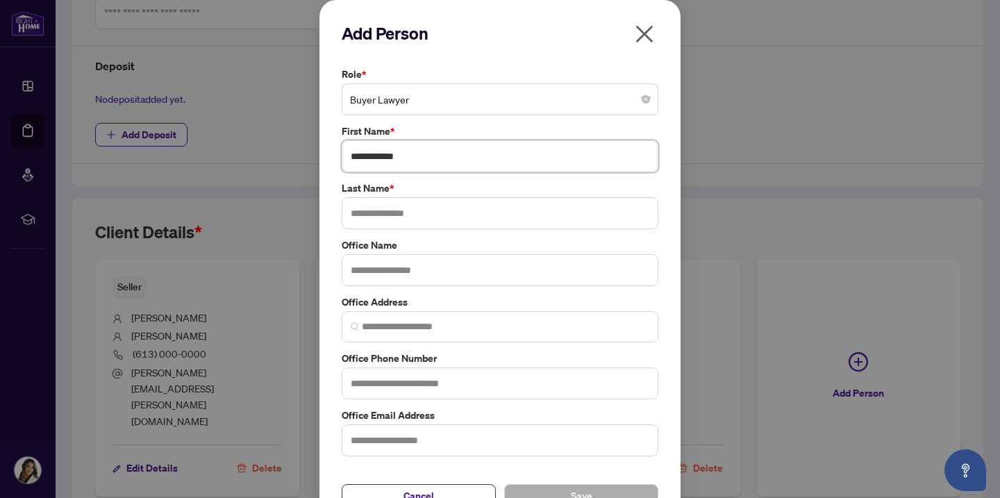
type input "**********"
paste input "**********"
type input "**********"
paste input "**********"
type input "**********"
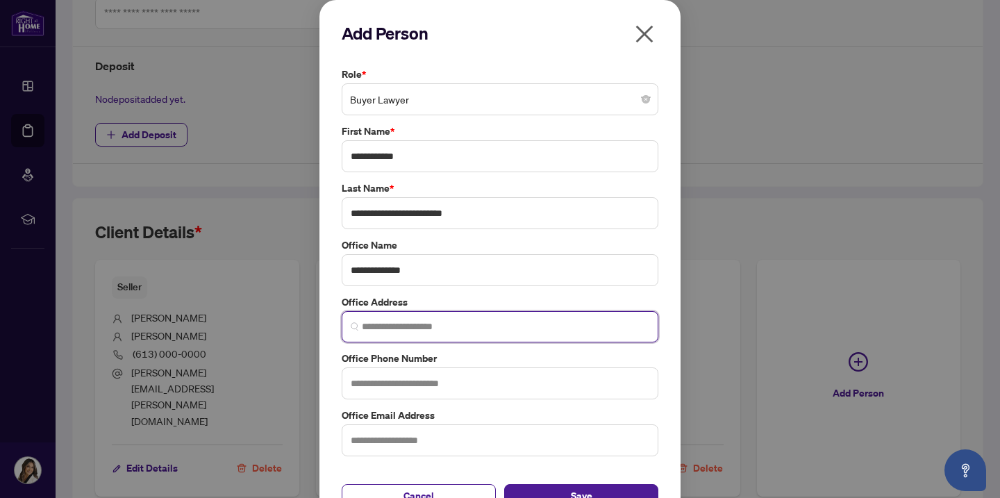
click at [426, 326] on input "search" at bounding box center [506, 326] width 288 height 15
paste input "**********"
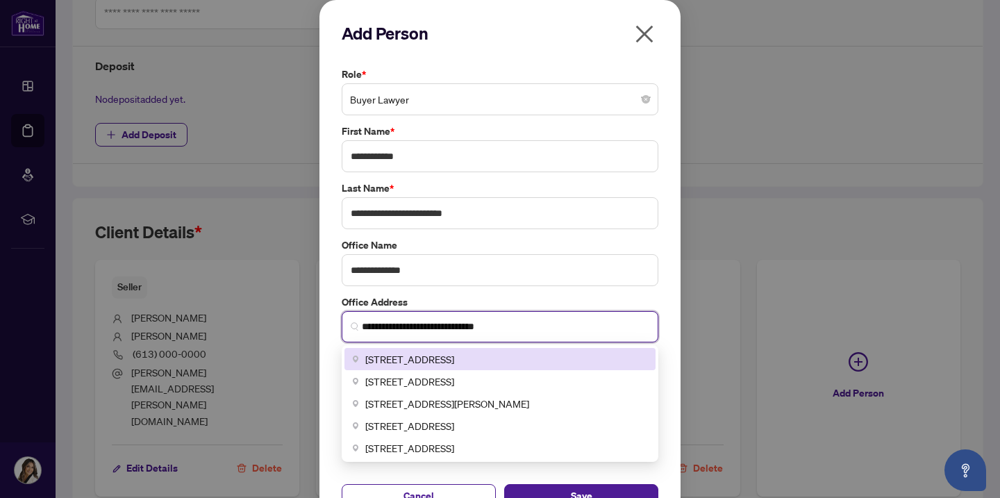
click at [454, 354] on span "[STREET_ADDRESS]" at bounding box center [409, 358] width 89 height 15
type input "**********"
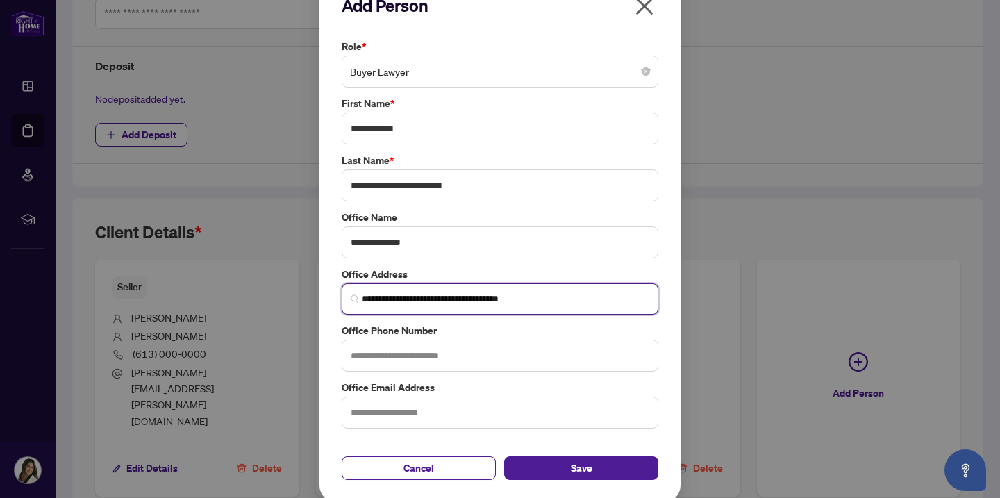
scroll to position [27, 0]
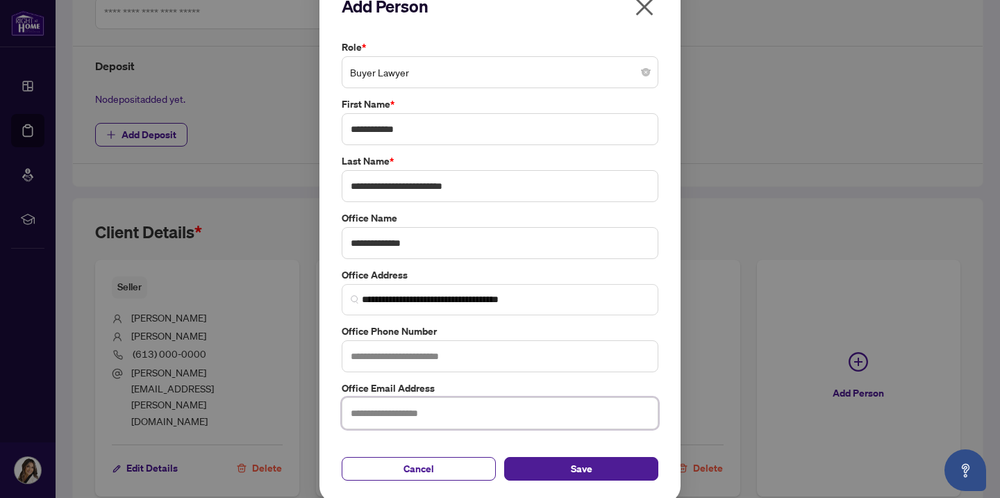
paste input "**********"
type input "**********"
paste input "**********"
click at [367, 350] on input "**********" at bounding box center [500, 356] width 317 height 32
type input "**********"
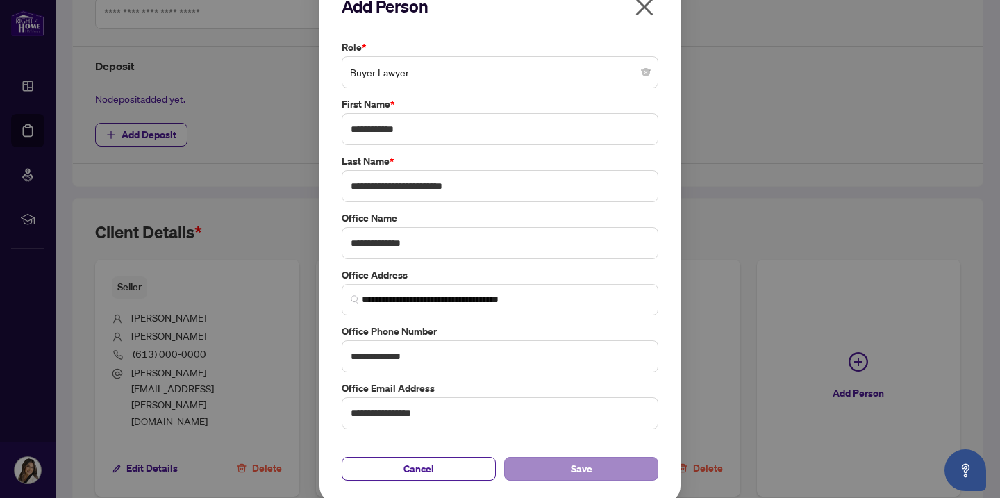
click at [550, 460] on button "Save" at bounding box center [581, 469] width 154 height 24
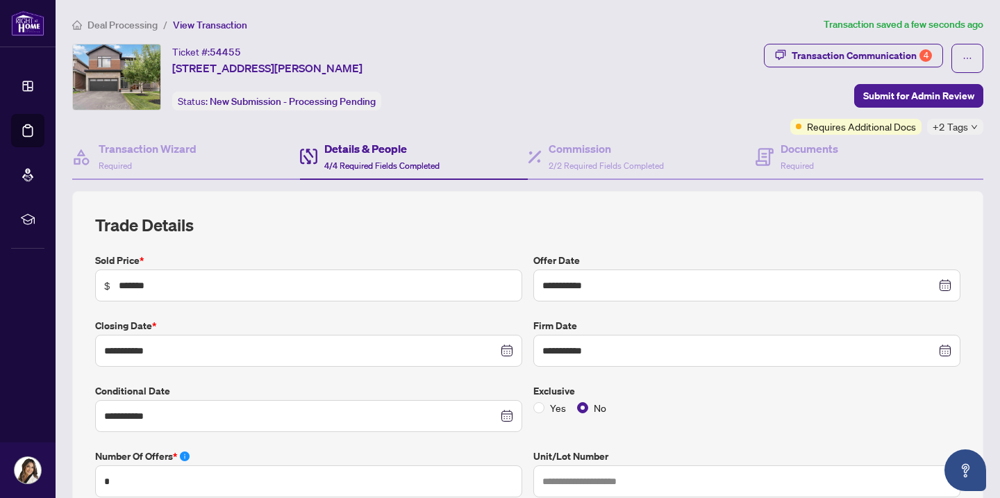
scroll to position [0, 0]
click at [830, 152] on h4 "Documents" at bounding box center [810, 148] width 58 height 17
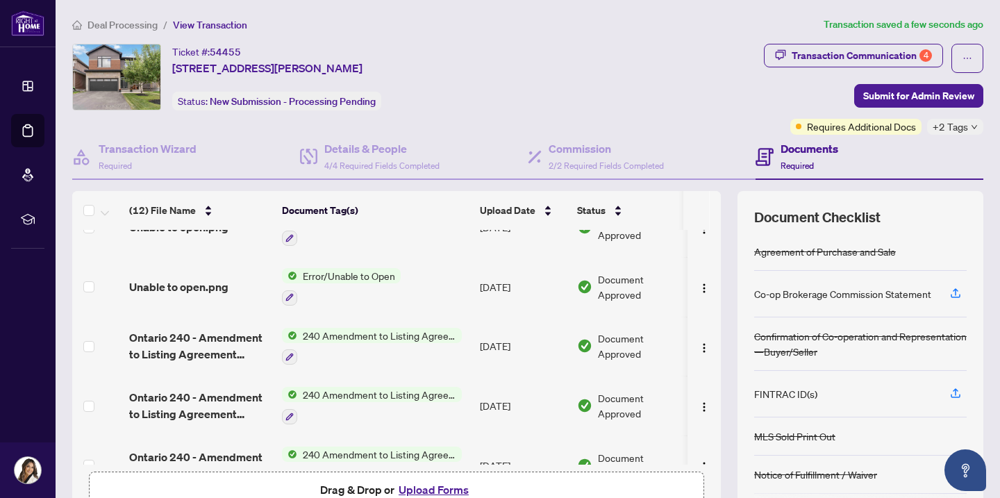
scroll to position [39, 0]
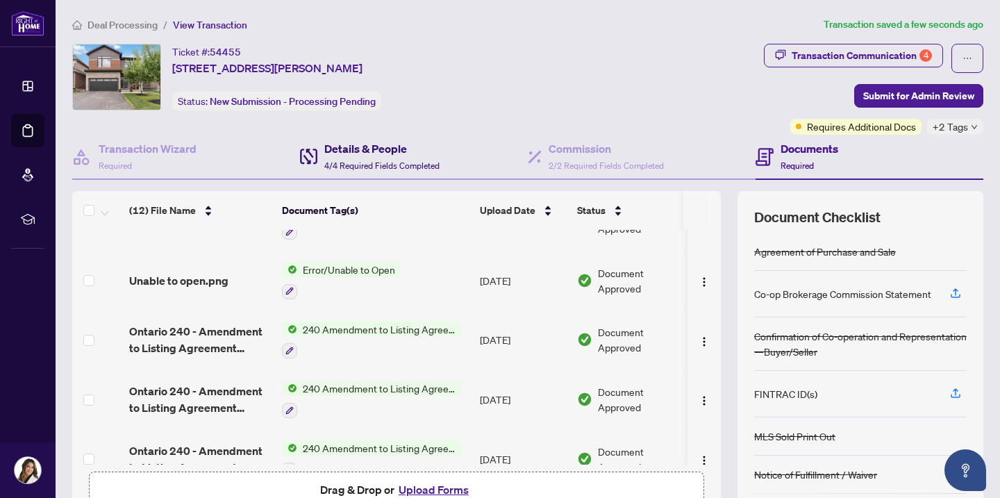
click at [347, 153] on h4 "Details & People" at bounding box center [381, 148] width 115 height 17
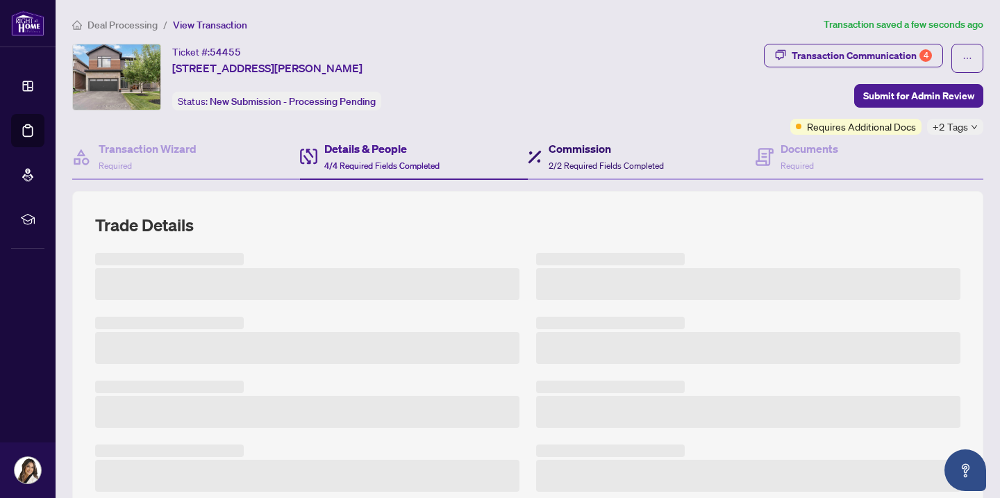
click at [569, 163] on span "2/2 Required Fields Completed" at bounding box center [606, 165] width 115 height 10
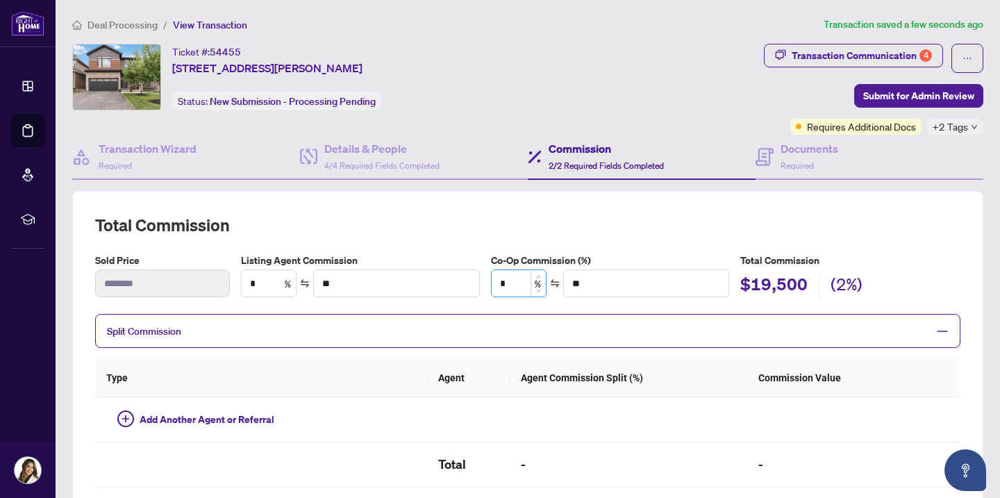
type textarea "**********"
type input "*"
type input "*******"
type textarea "**********"
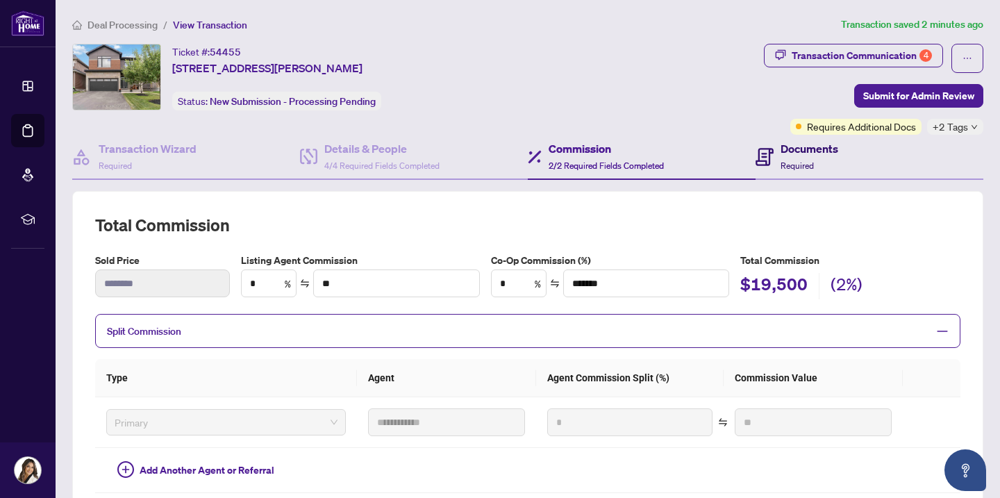
click at [776, 151] on div "Documents Required" at bounding box center [797, 156] width 83 height 33
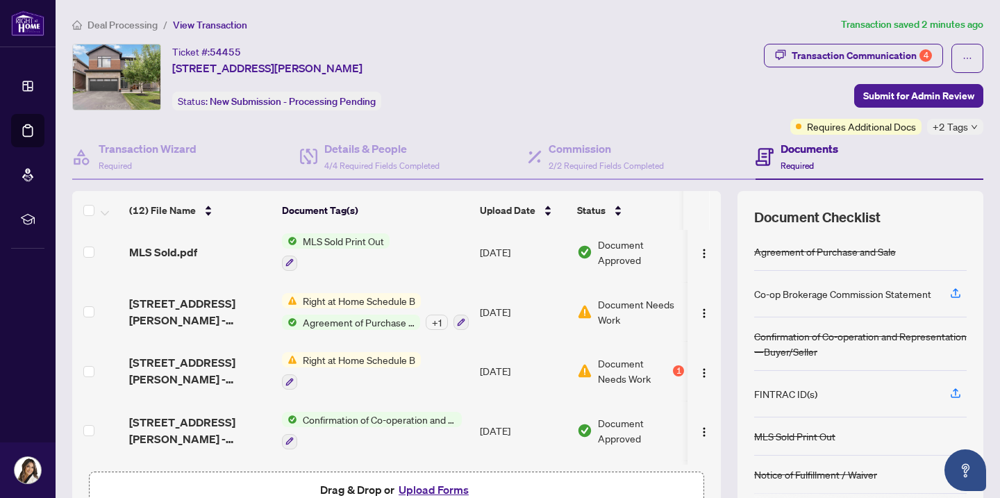
scroll to position [372, 0]
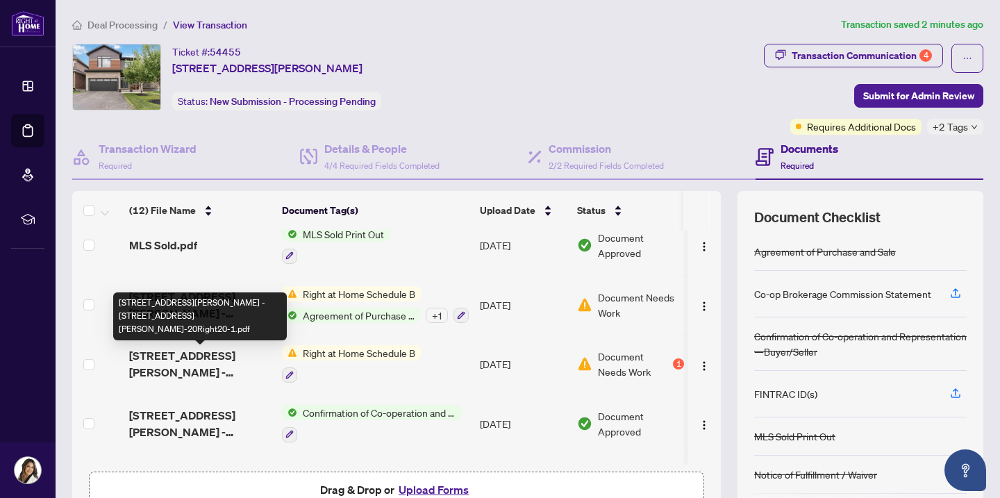
click at [211, 351] on span "[STREET_ADDRESS][PERSON_NAME] - [STREET_ADDRESS][PERSON_NAME]-20Right20-1.pdf" at bounding box center [200, 363] width 142 height 33
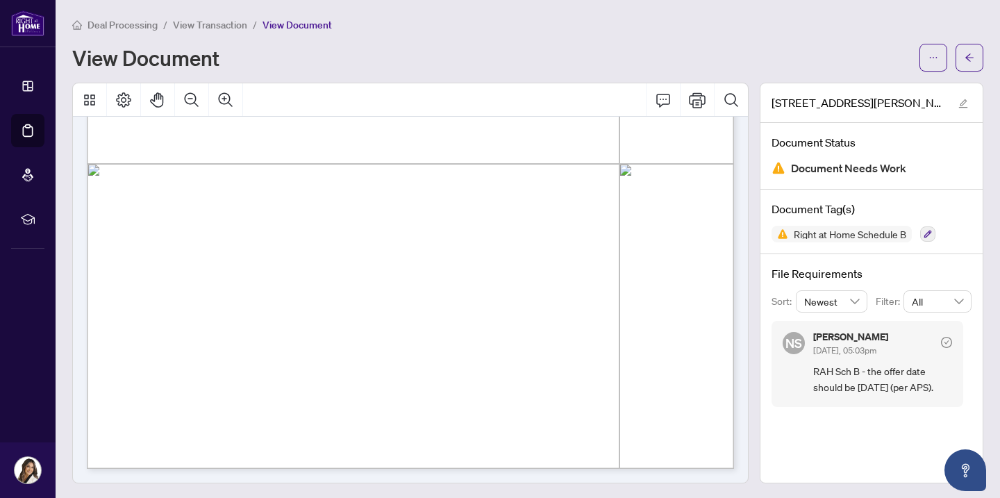
scroll to position [499, 0]
click at [922, 60] on button "button" at bounding box center [933, 58] width 28 height 28
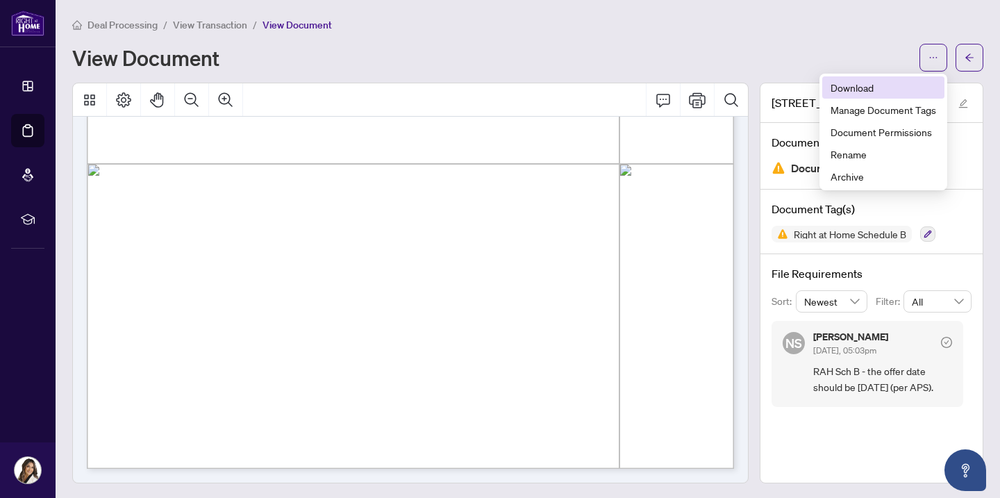
click at [865, 88] on span "Download" at bounding box center [884, 87] width 106 height 15
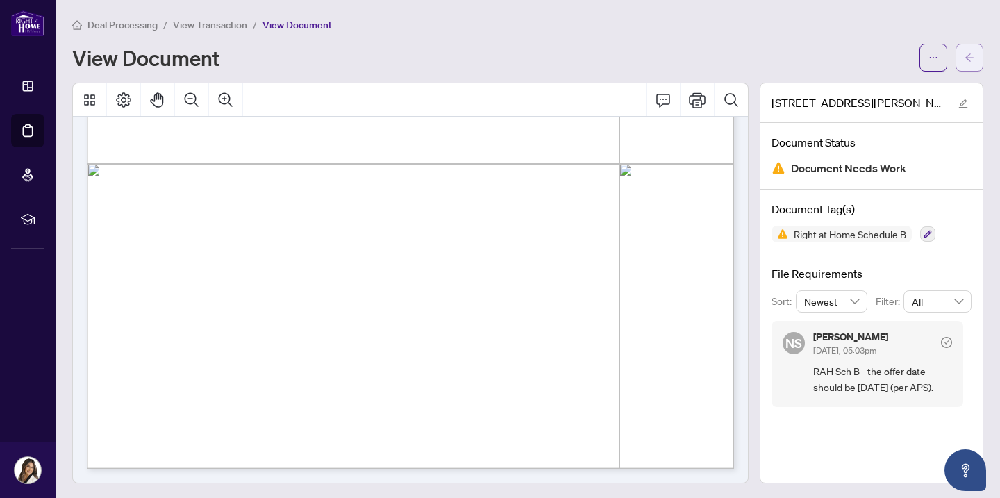
click at [982, 55] on button "button" at bounding box center [970, 58] width 28 height 28
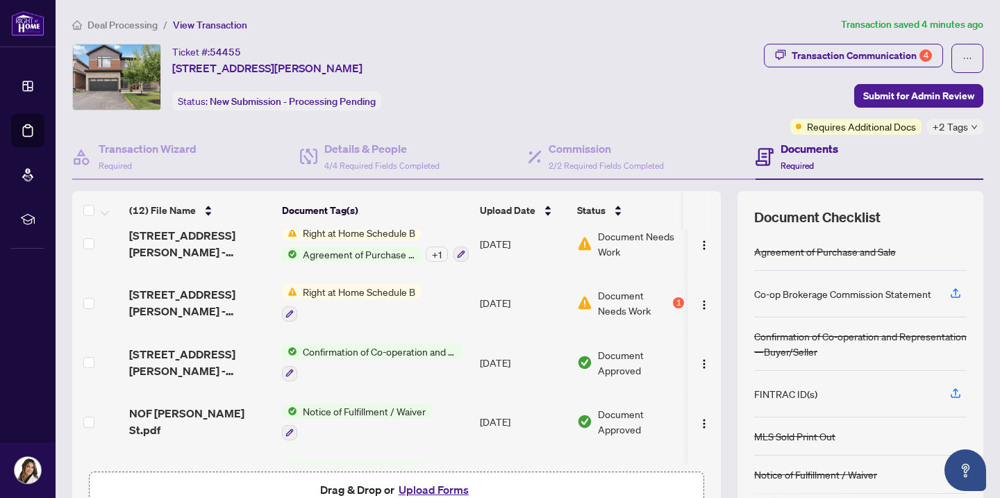
scroll to position [422, 0]
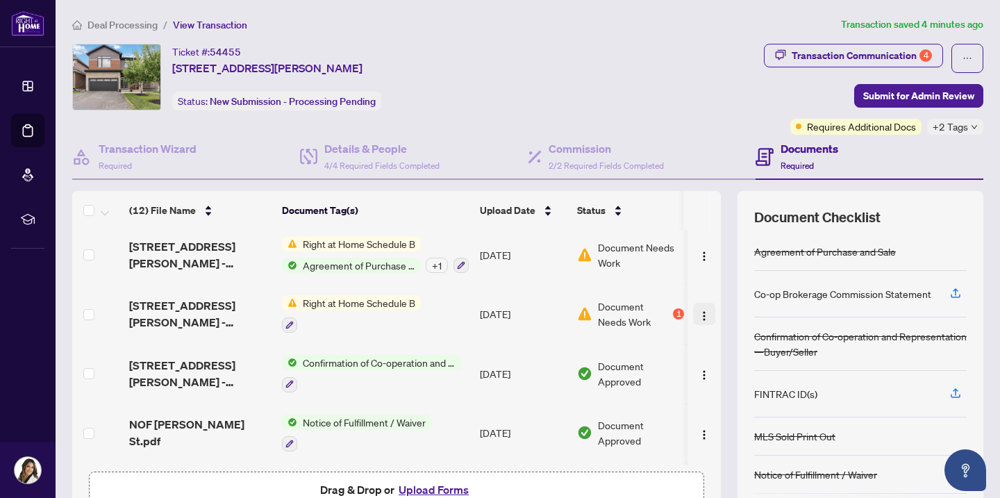
click at [699, 315] on img "button" at bounding box center [704, 315] width 11 height 11
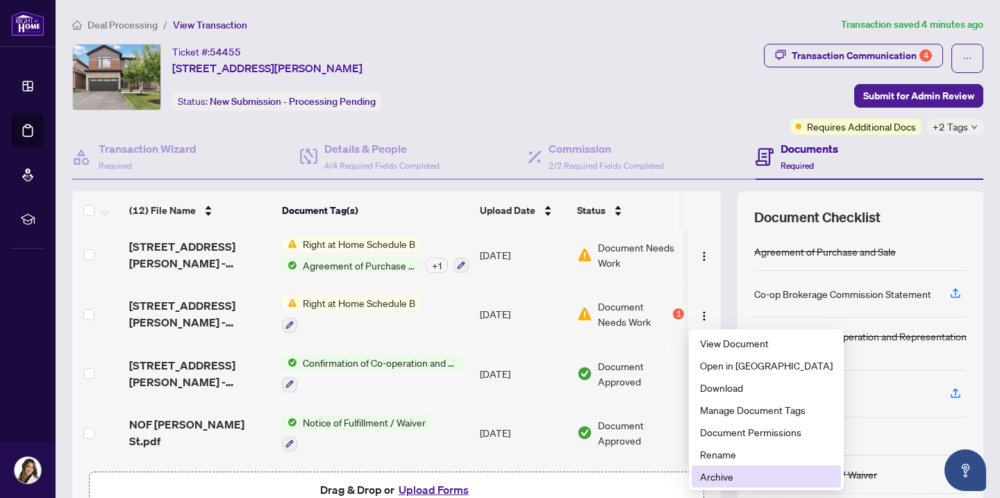
click at [713, 480] on span "Archive" at bounding box center [766, 476] width 133 height 15
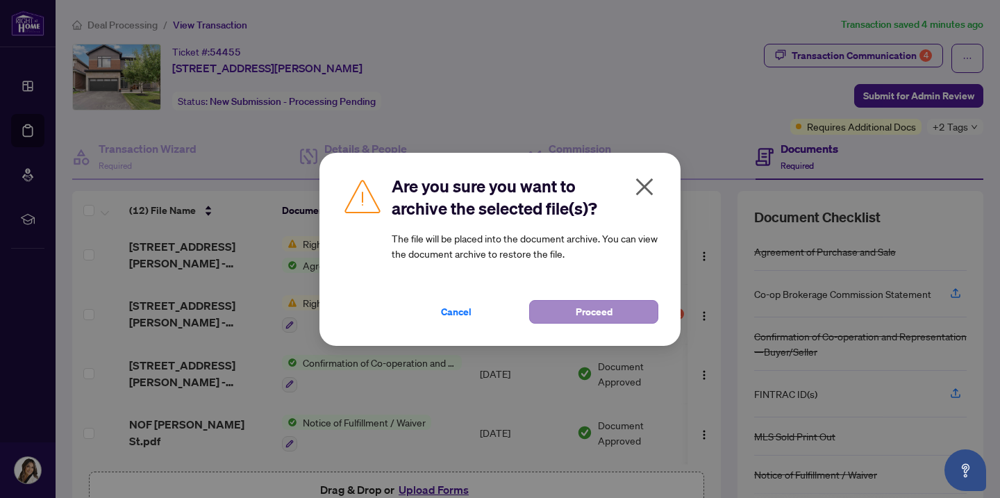
click at [563, 315] on button "Proceed" at bounding box center [593, 312] width 129 height 24
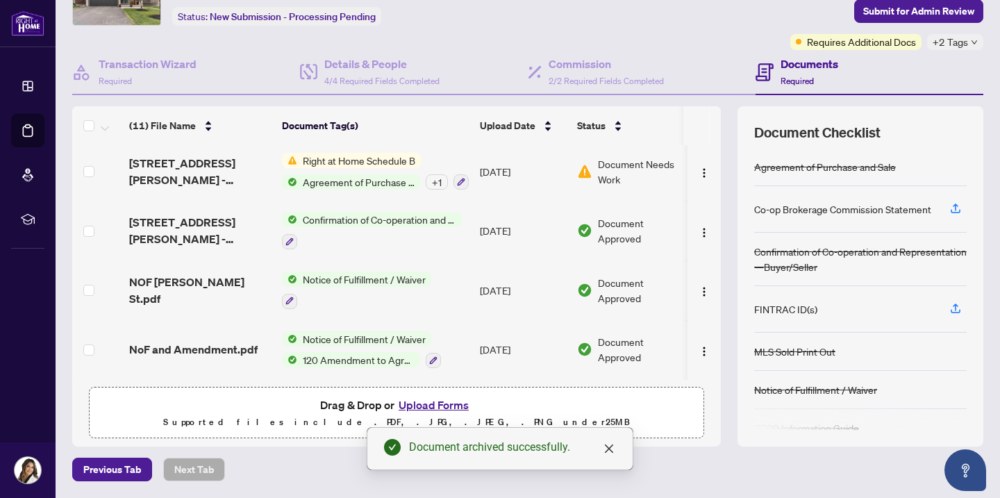
scroll to position [84, 0]
click at [346, 410] on span "Drag & Drop or Upload Forms" at bounding box center [396, 406] width 153 height 18
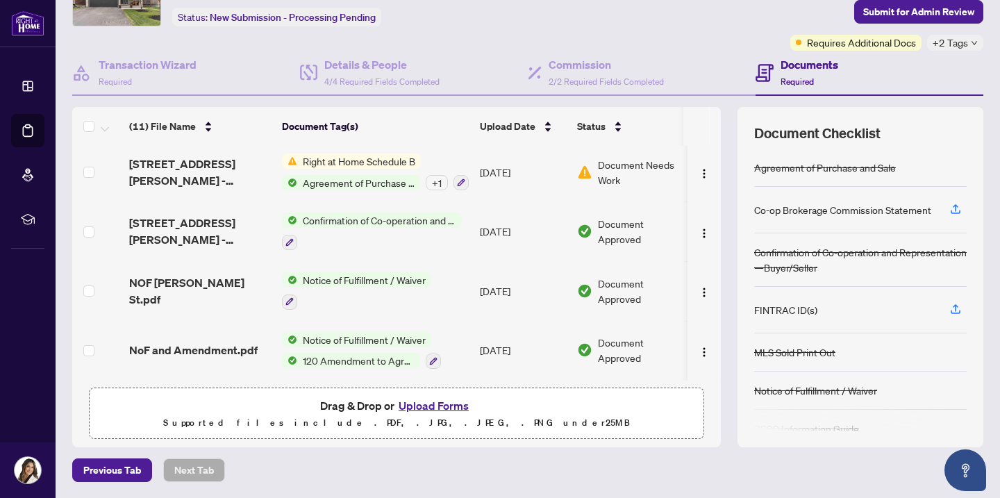
click at [419, 408] on button "Upload Forms" at bounding box center [433, 406] width 78 height 18
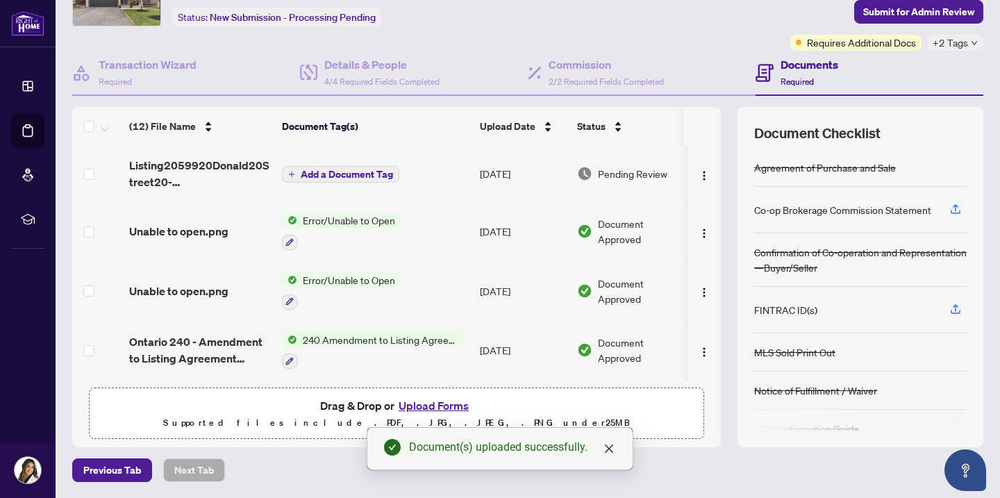
scroll to position [0, 0]
click at [372, 171] on span "Add a Document Tag" at bounding box center [347, 174] width 92 height 10
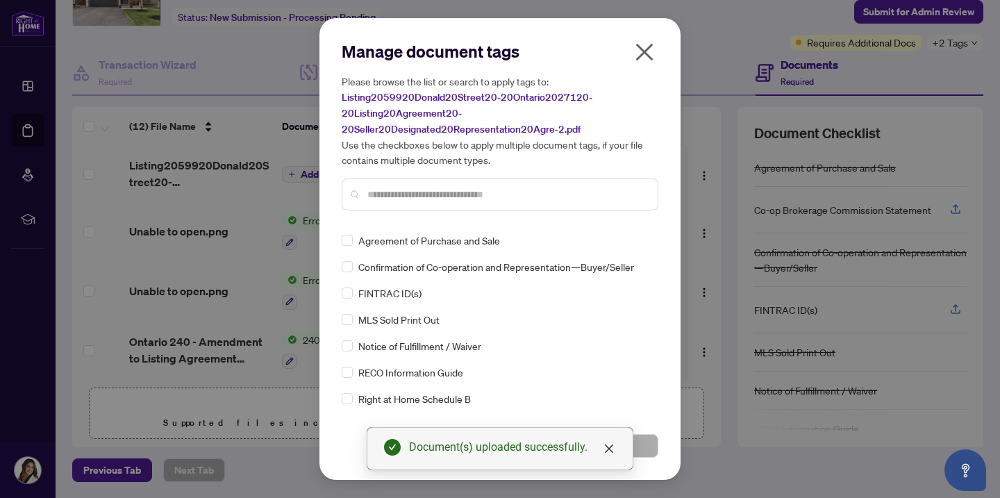
click at [398, 216] on div "Manage document tags Please browse the list or search to apply tags to: Listing…" at bounding box center [500, 130] width 317 height 181
click at [424, 187] on input "text" at bounding box center [506, 194] width 279 height 15
click at [347, 401] on span at bounding box center [347, 398] width 11 height 11
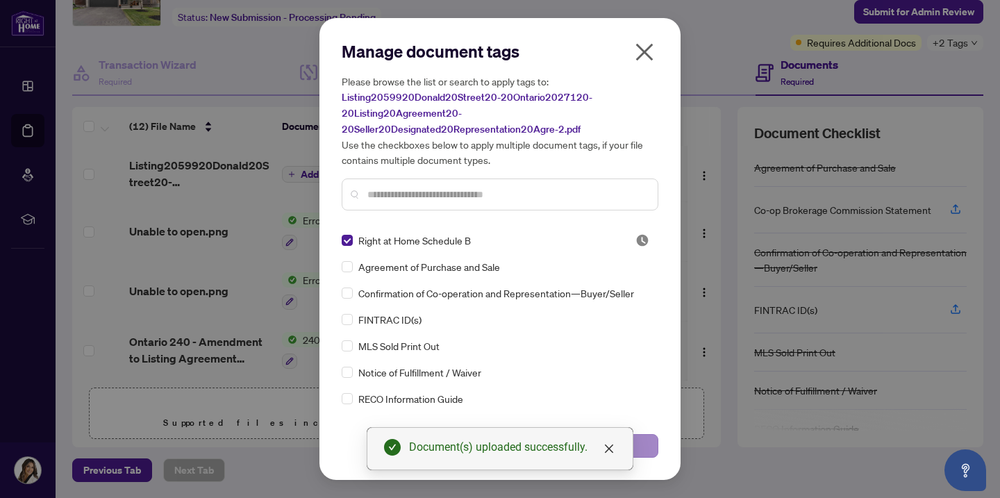
click at [647, 449] on button "Save" at bounding box center [581, 446] width 154 height 24
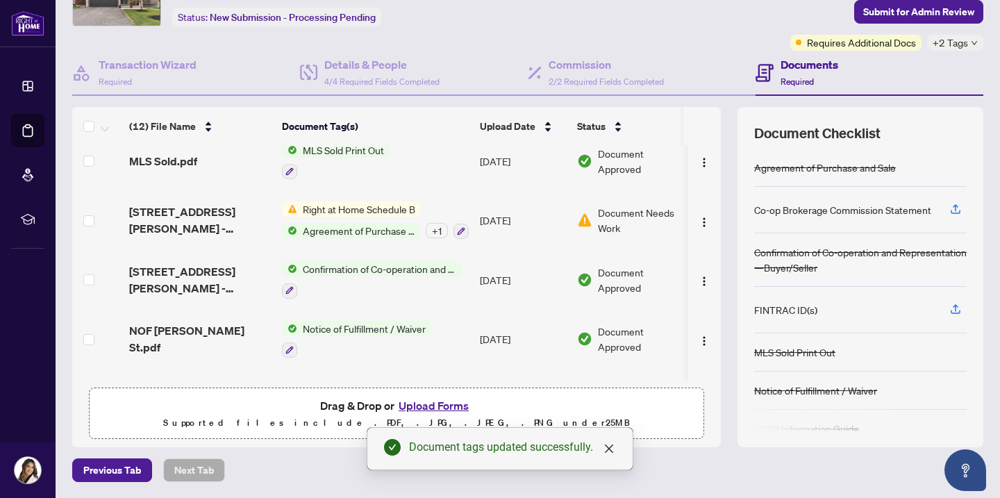
scroll to position [433, 0]
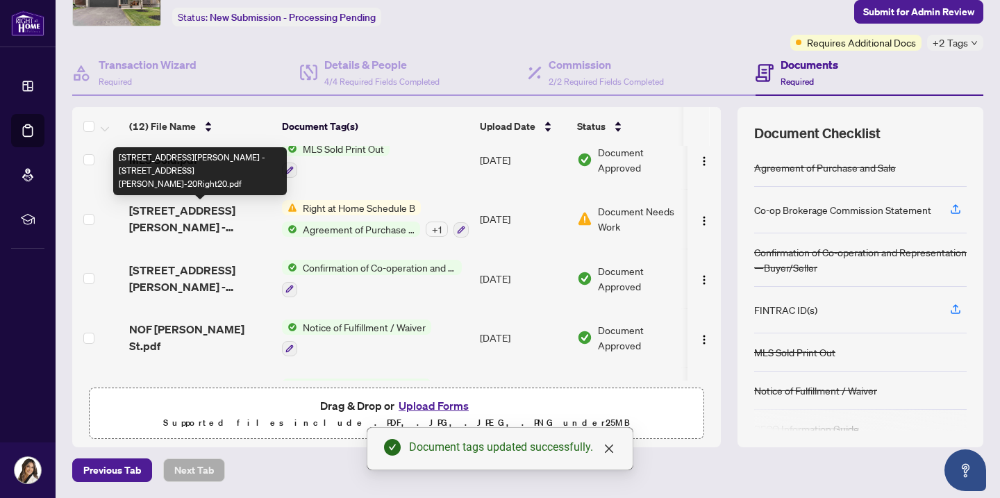
click at [175, 217] on span "[STREET_ADDRESS][PERSON_NAME] - [STREET_ADDRESS][PERSON_NAME]-20Right20.pdf" at bounding box center [200, 218] width 142 height 33
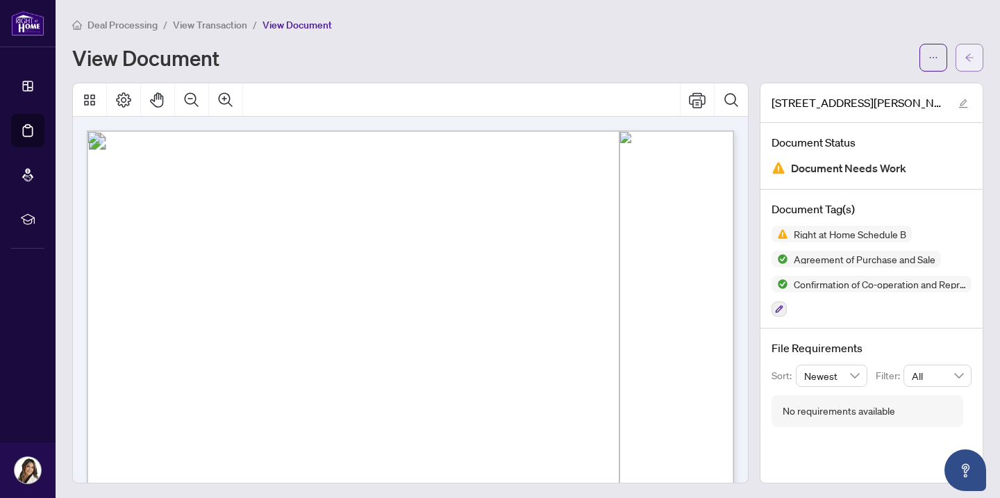
click at [970, 60] on icon "arrow-left" at bounding box center [970, 58] width 10 height 10
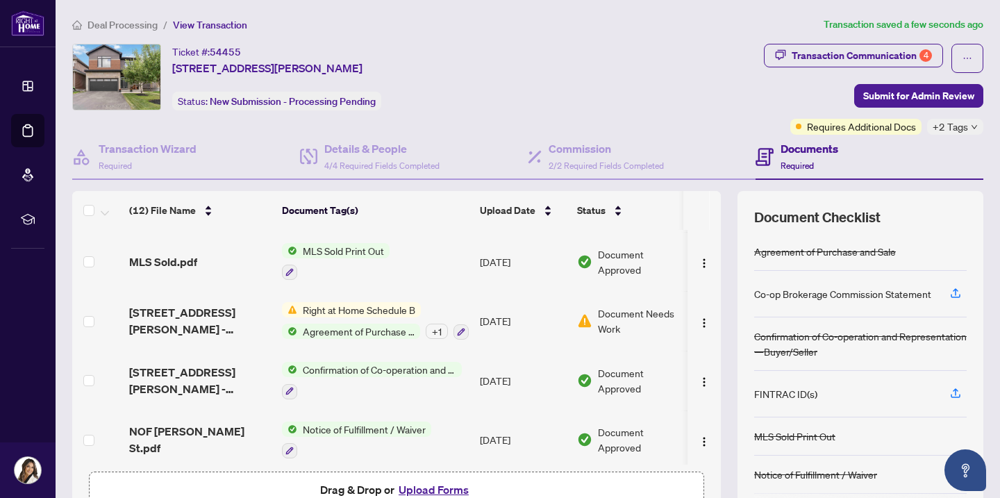
scroll to position [422, 0]
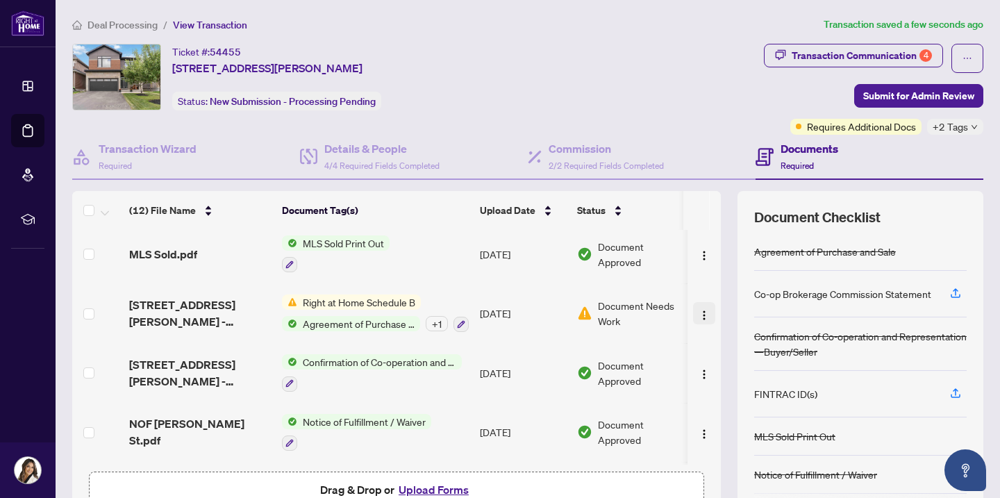
click at [699, 315] on img "button" at bounding box center [704, 315] width 11 height 11
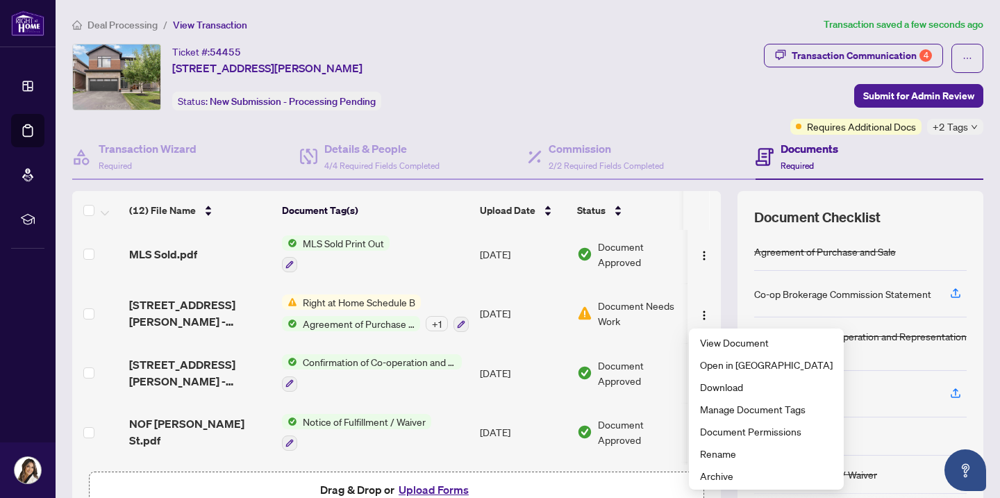
click at [430, 322] on div "+ 1" at bounding box center [437, 323] width 22 height 15
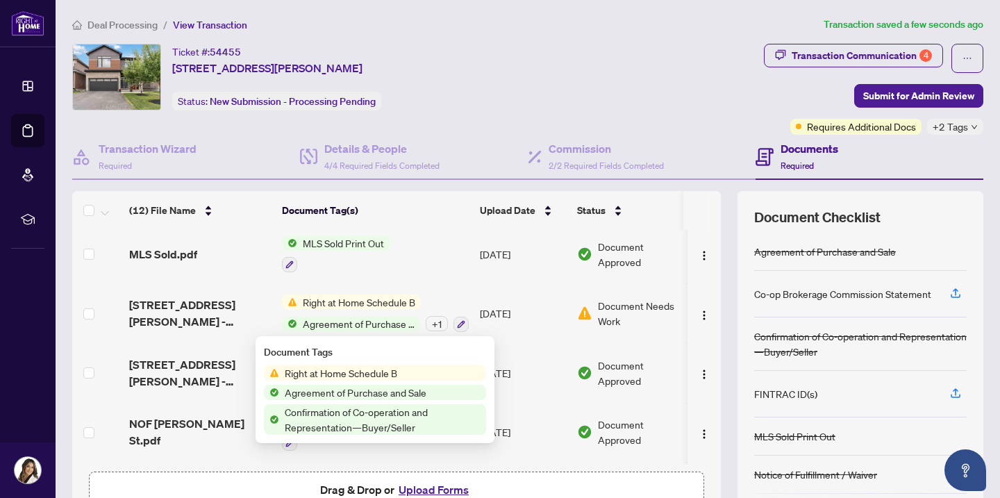
click at [732, 308] on div "(12) File Name Document Tag(s) Upload Date Status (12) File Name Document Tag(s…" at bounding box center [527, 361] width 911 height 340
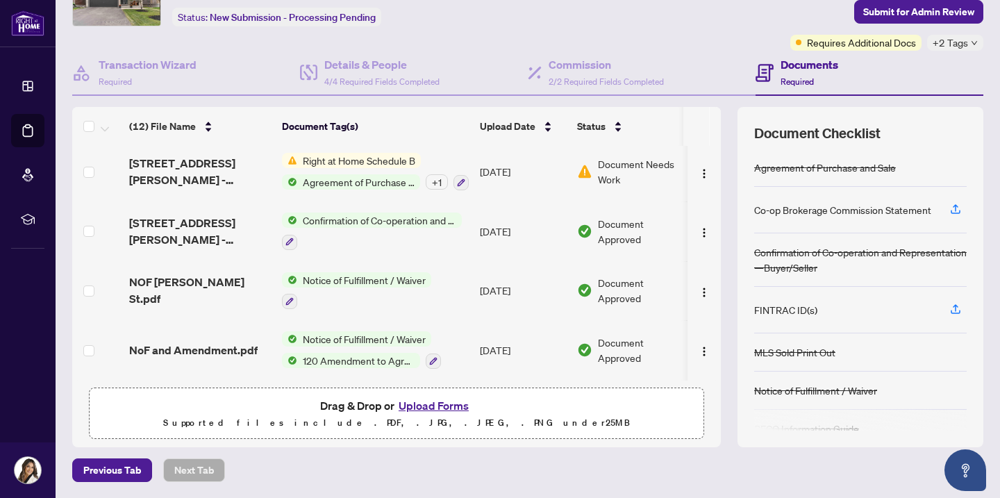
scroll to position [0, 0]
click at [878, 41] on span "Requires Additional Docs" at bounding box center [861, 42] width 109 height 15
click at [959, 45] on span "+2 Tags" at bounding box center [950, 43] width 35 height 16
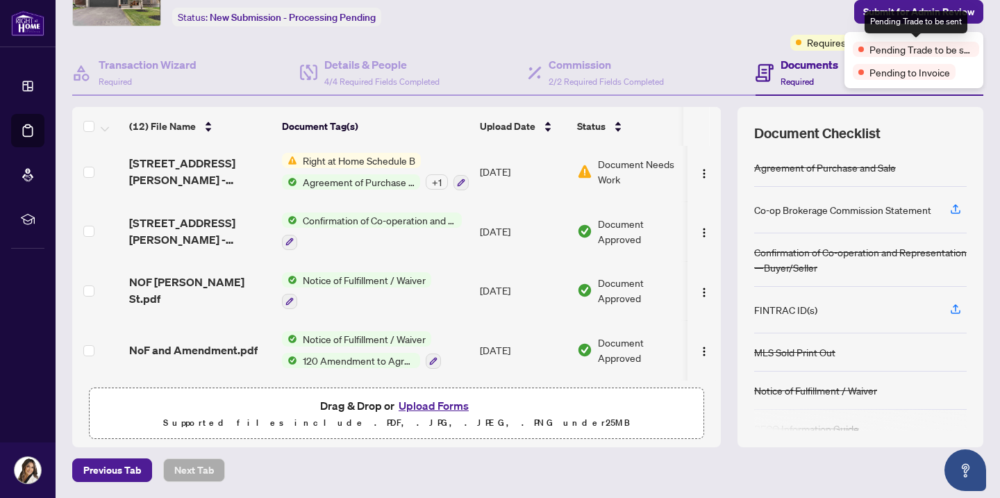
click at [960, 49] on span "Pending Trade to be sent" at bounding box center [921, 49] width 104 height 15
click at [902, 70] on span "Pending to Invoice" at bounding box center [909, 72] width 81 height 15
